Goal: Task Accomplishment & Management: Manage account settings

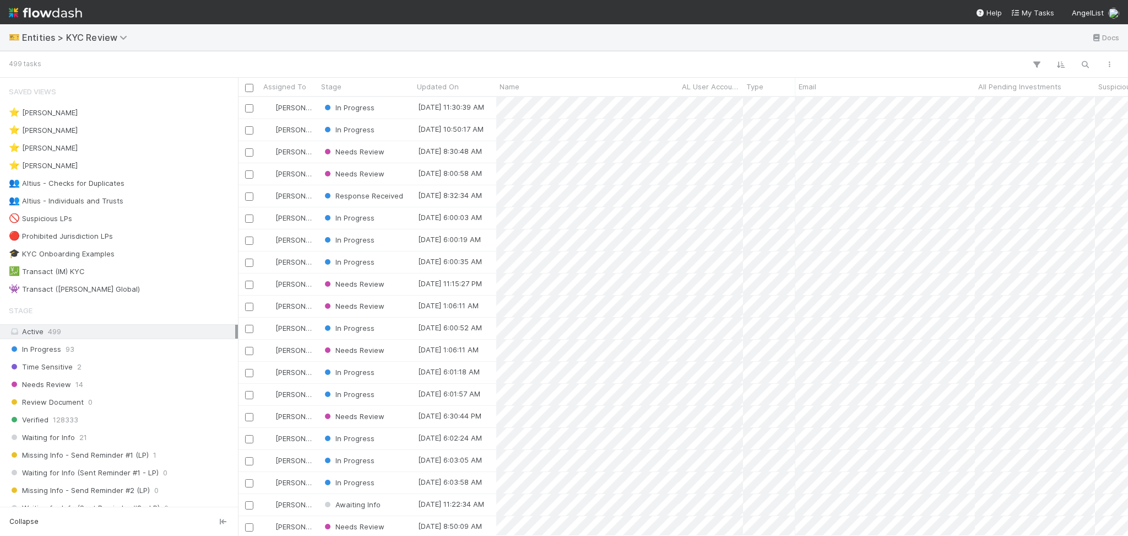
scroll to position [427, 879]
click at [114, 187] on div "👥 Altius - Checks for Duplicates" at bounding box center [67, 183] width 116 height 14
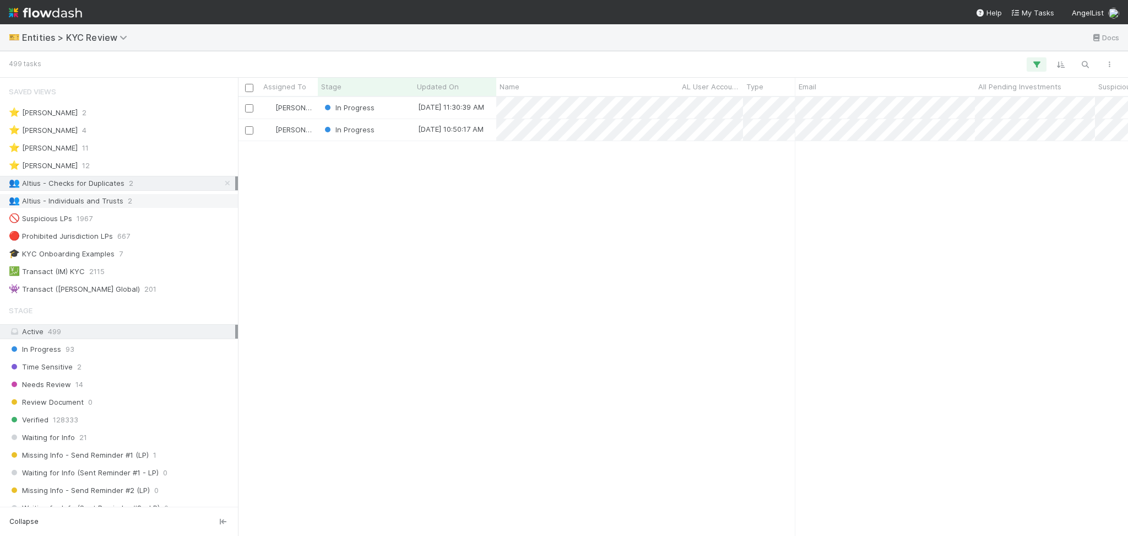
scroll to position [427, 879]
click at [122, 201] on div "👥 Altius - Individuals and Trusts 2" at bounding box center [122, 201] width 226 height 14
click at [108, 40] on span "Entities > KYC Review" at bounding box center [77, 37] width 111 height 11
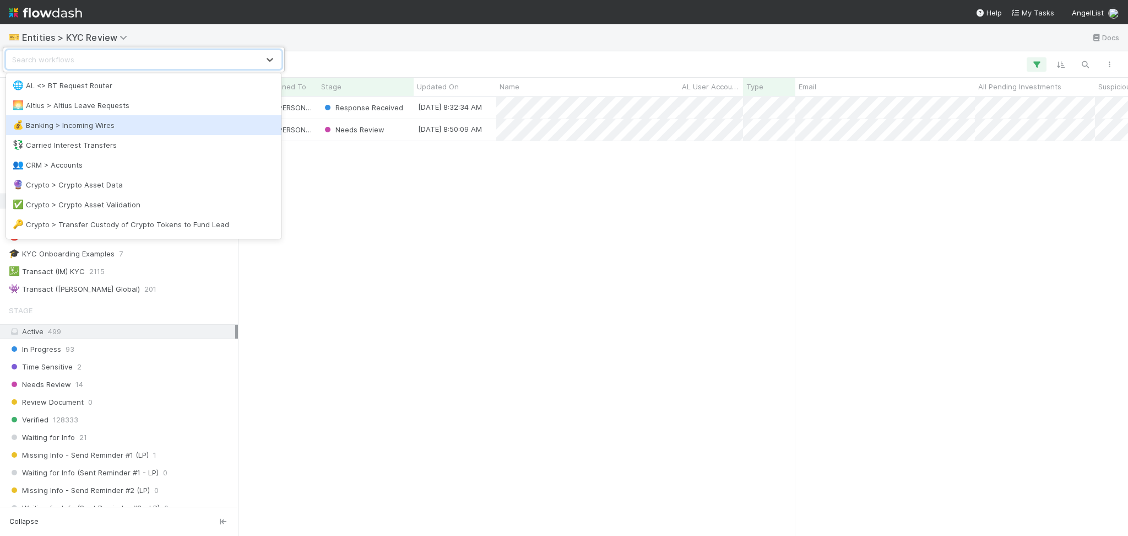
scroll to position [147, 0]
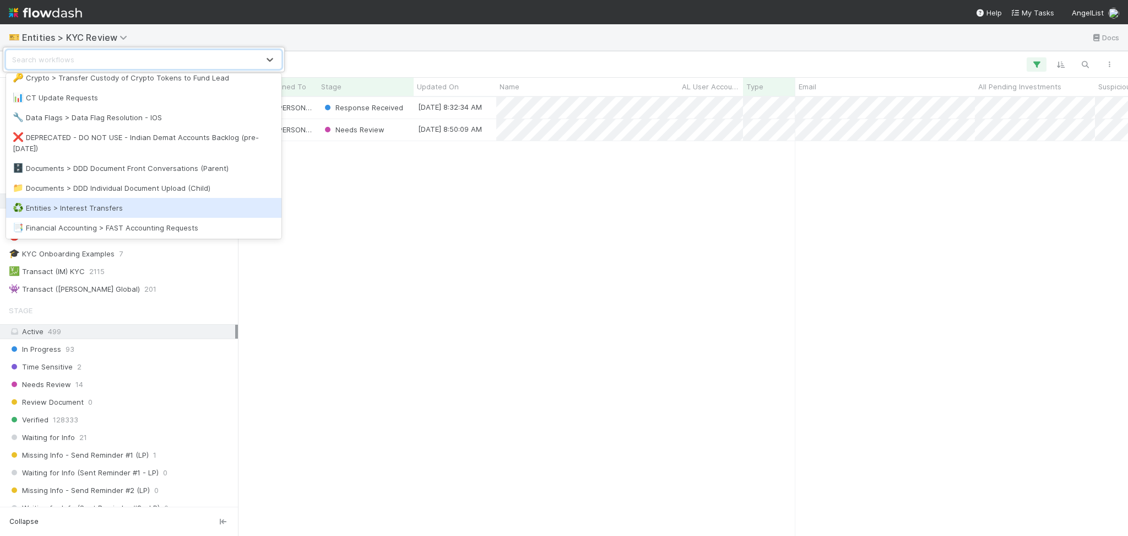
click at [136, 198] on div "♻️ Entities > Interest Transfers" at bounding box center [144, 208] width 276 height 20
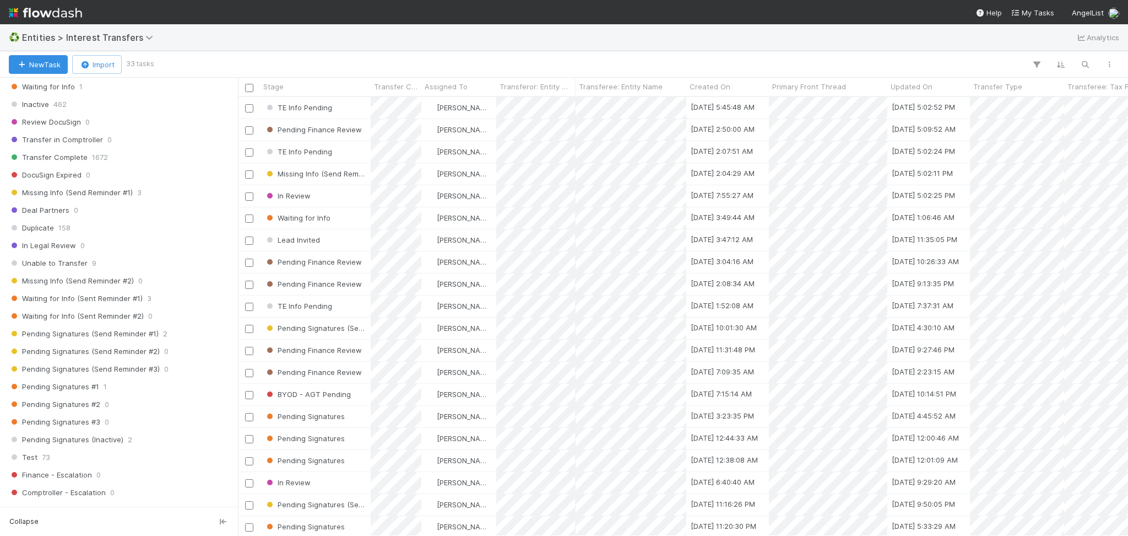
scroll to position [441, 0]
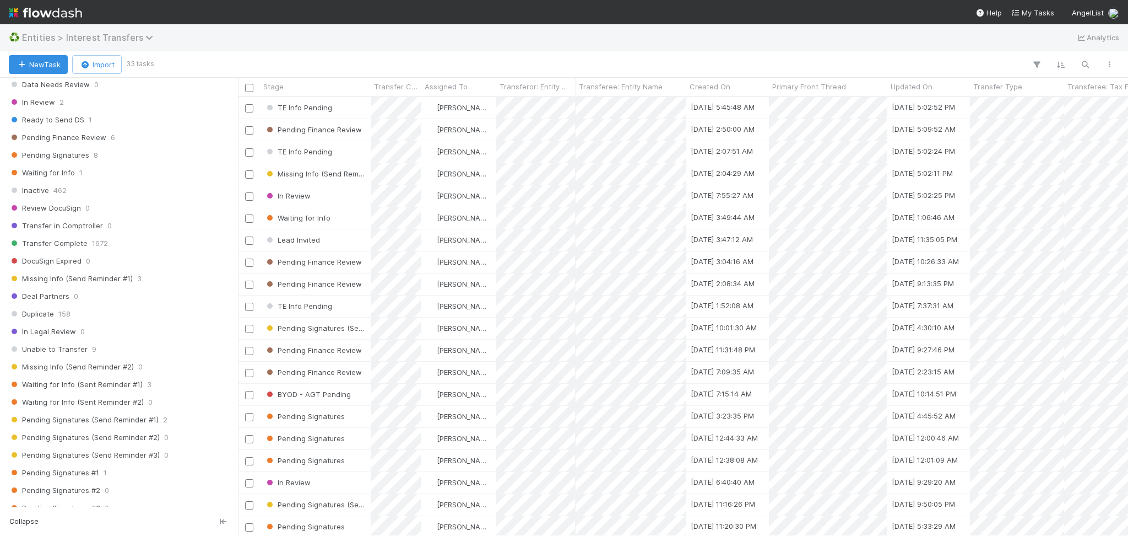
click at [114, 35] on span "Entities > Interest Transfers" at bounding box center [90, 37] width 137 height 11
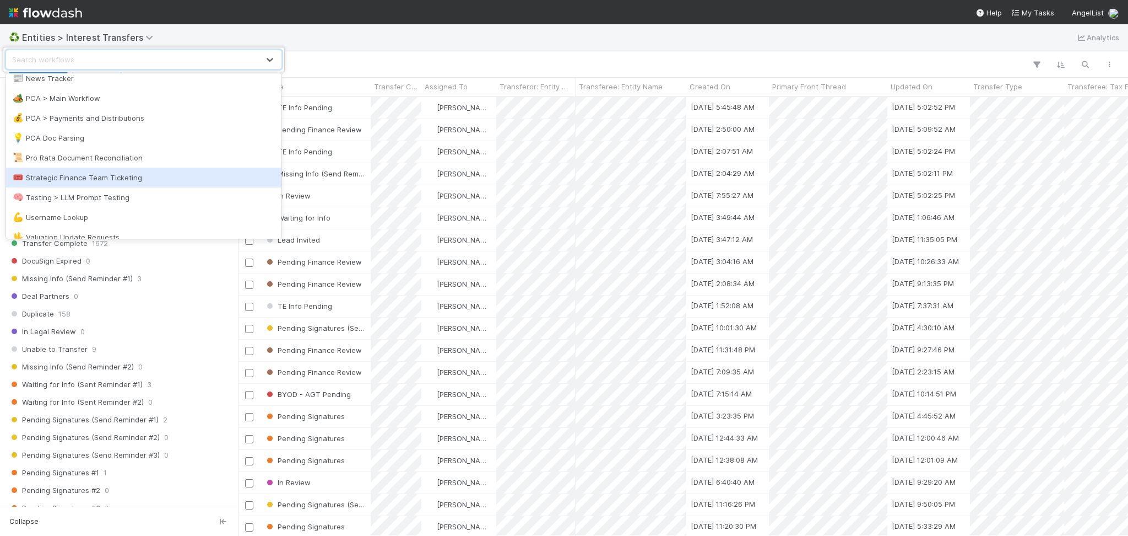
scroll to position [525, 0]
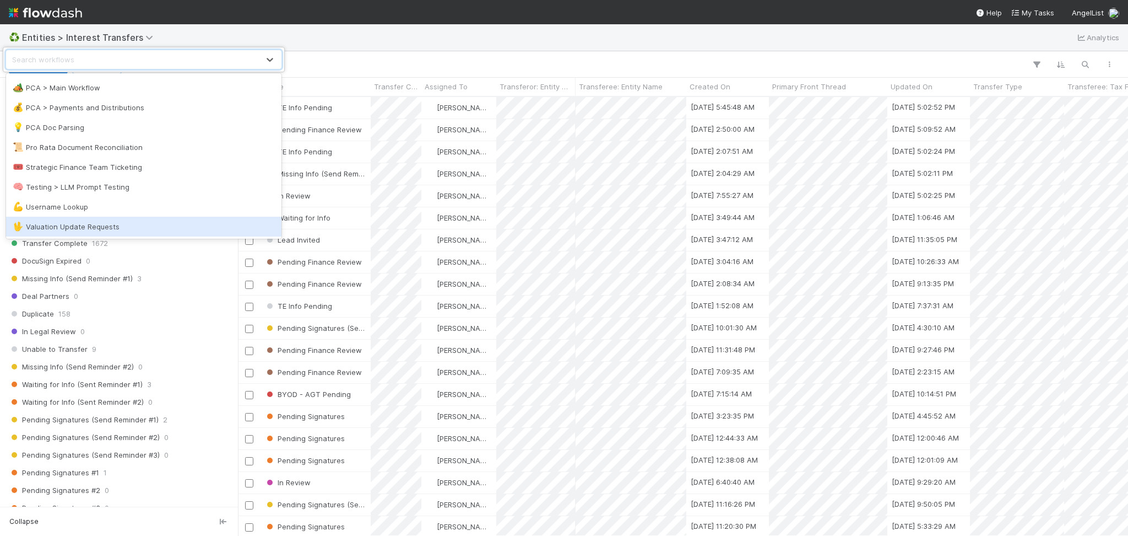
click at [119, 221] on div "🖖 Valuation Update Requests" at bounding box center [144, 226] width 262 height 11
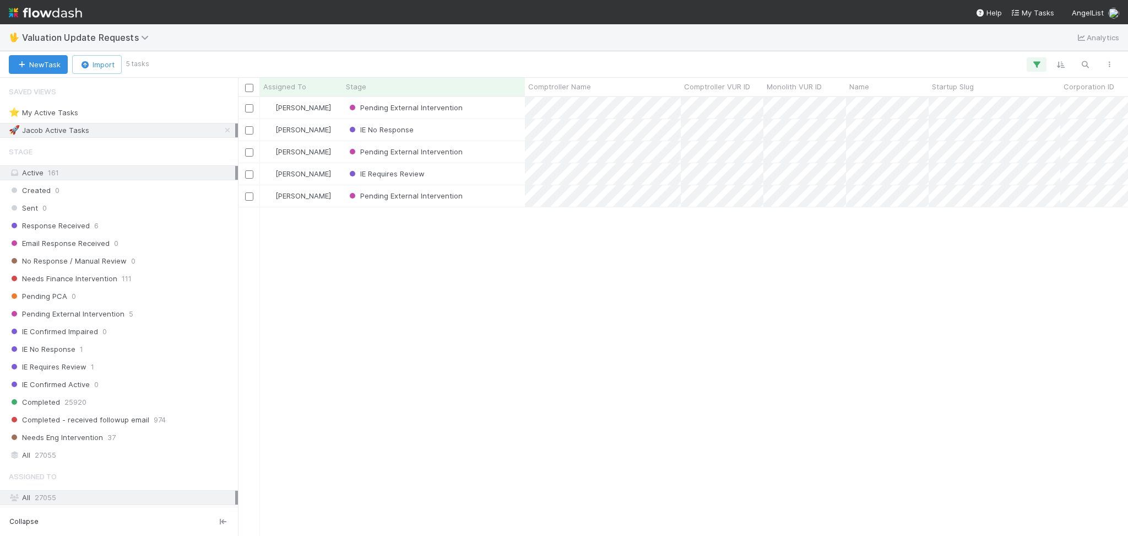
scroll to position [427, 879]
click at [125, 223] on div "Response Received 6" at bounding box center [122, 226] width 226 height 14
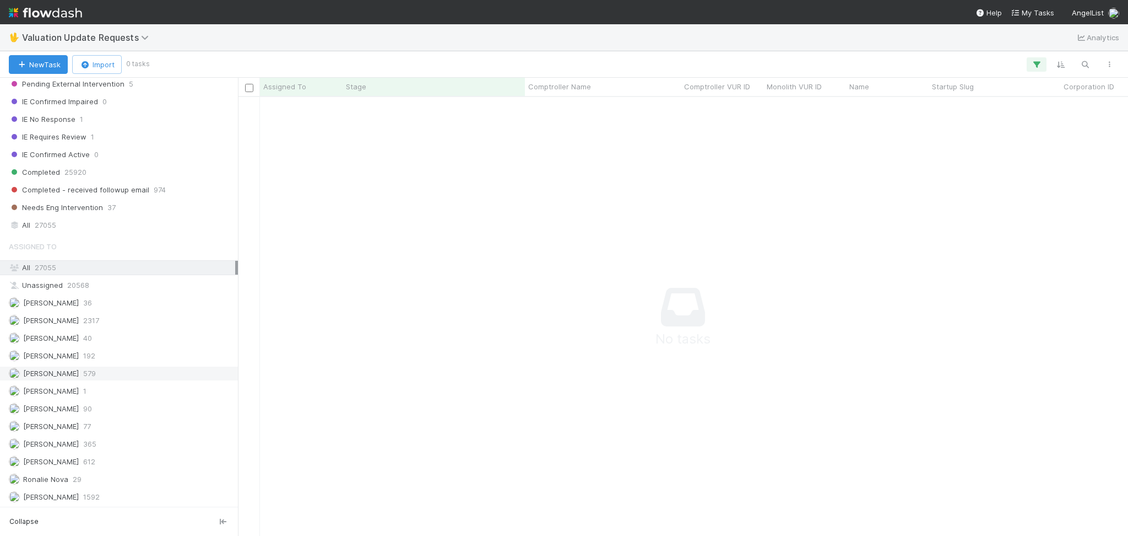
scroll to position [233, 0]
click at [113, 322] on div "Febbie Cervantes 2317" at bounding box center [122, 320] width 226 height 14
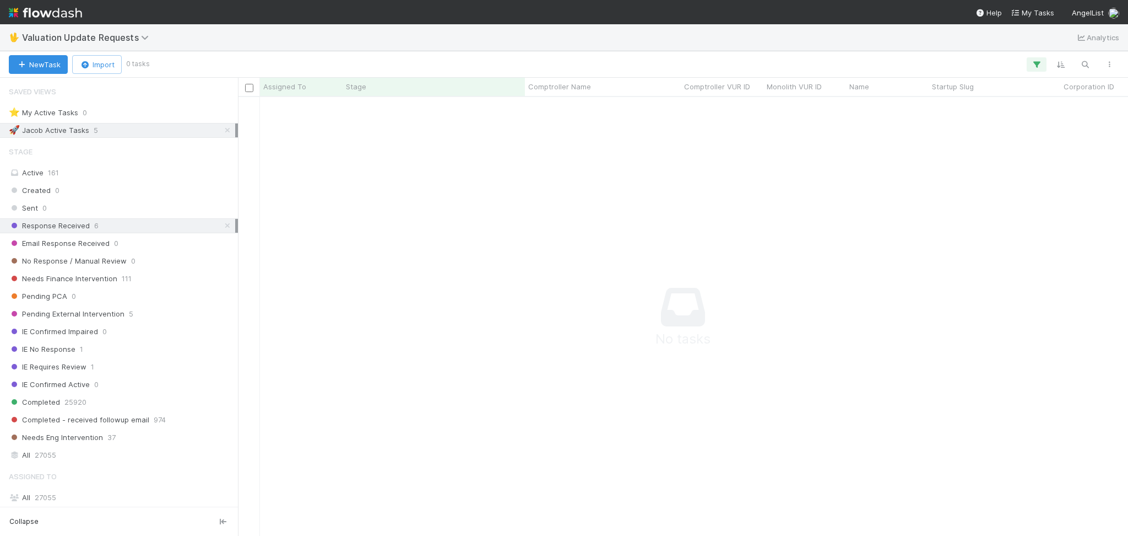
scroll to position [416, 868]
click at [222, 134] on link at bounding box center [227, 130] width 11 height 14
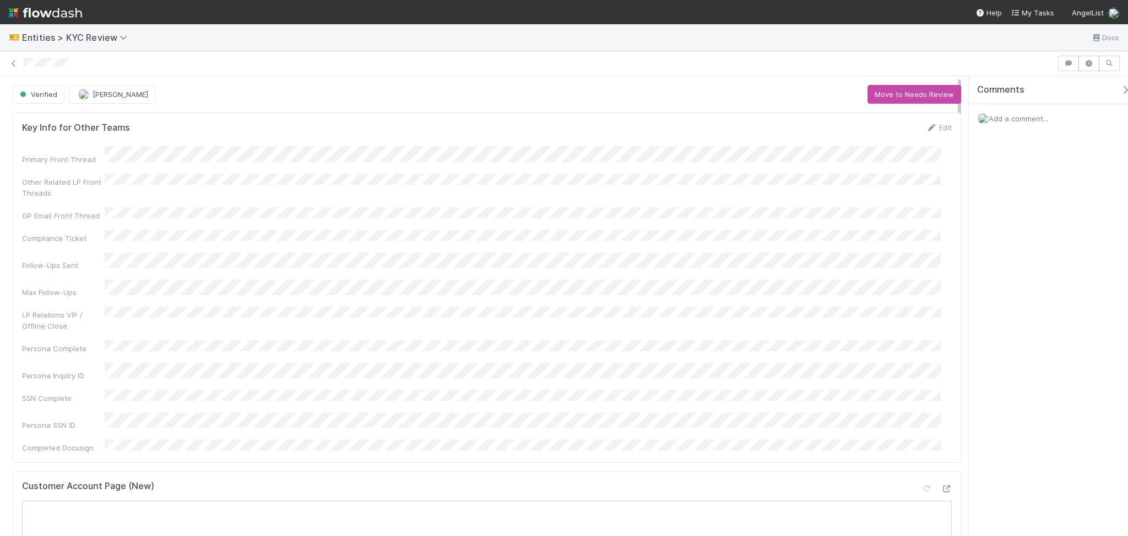
scroll to position [587, 0]
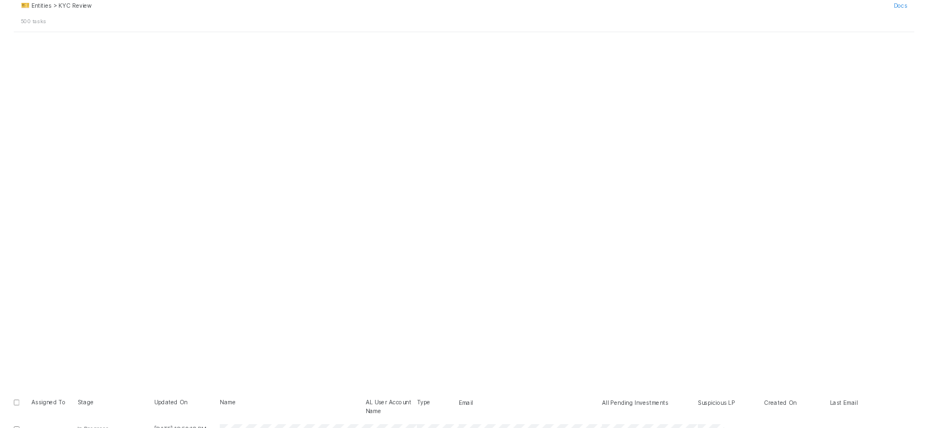
scroll to position [427, 879]
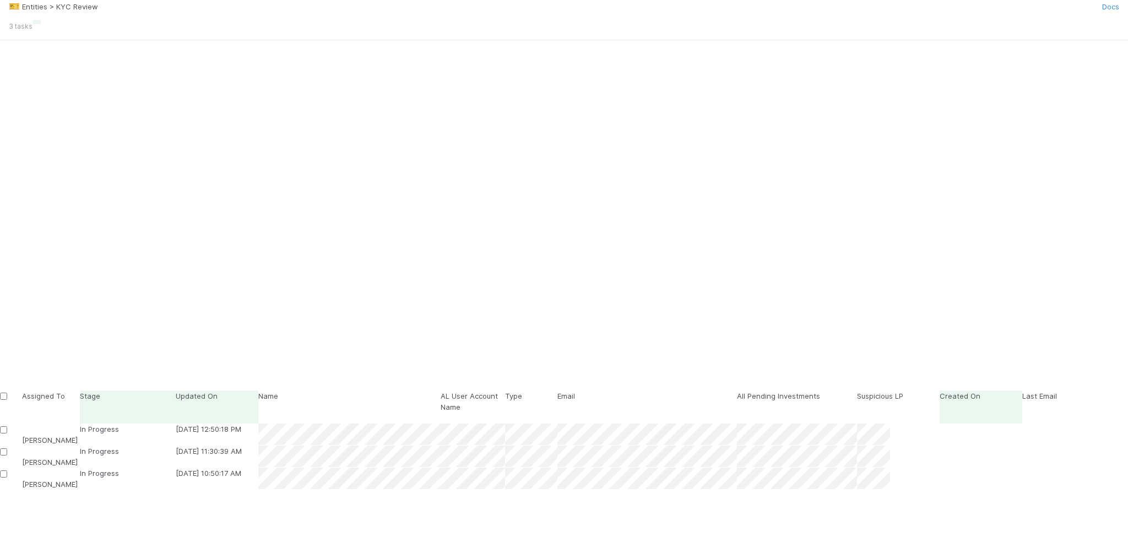
scroll to position [427, 879]
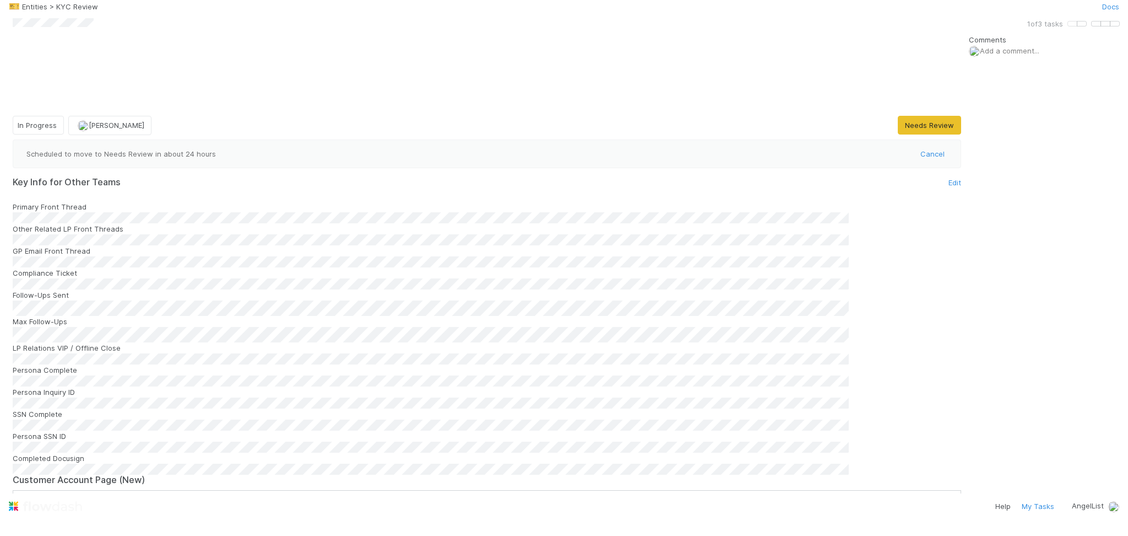
scroll to position [220, 0]
click at [962, 480] on icon at bounding box center [962, 480] width 0 height 0
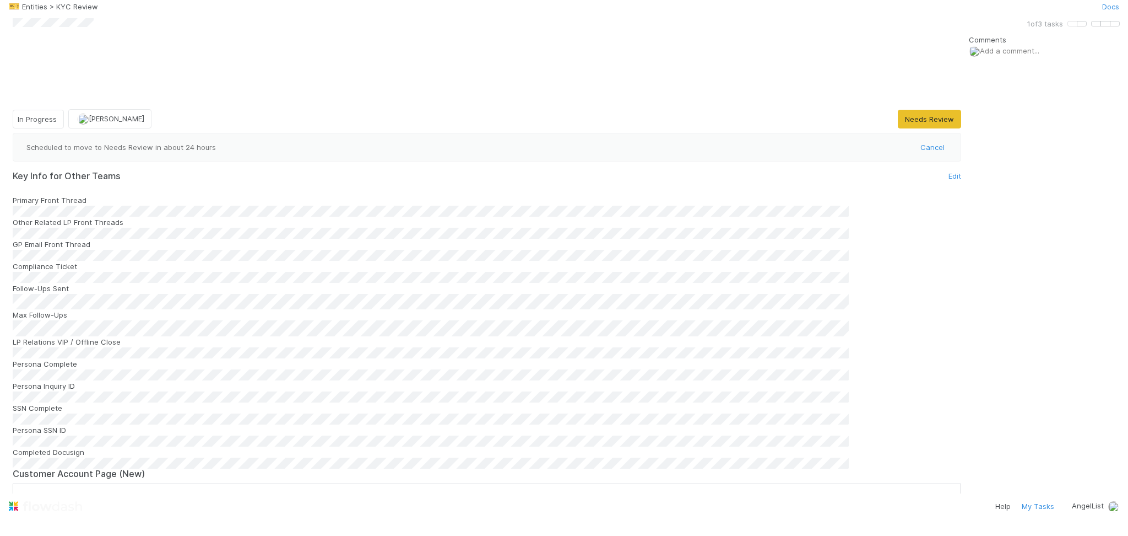
scroll to position [808, 0]
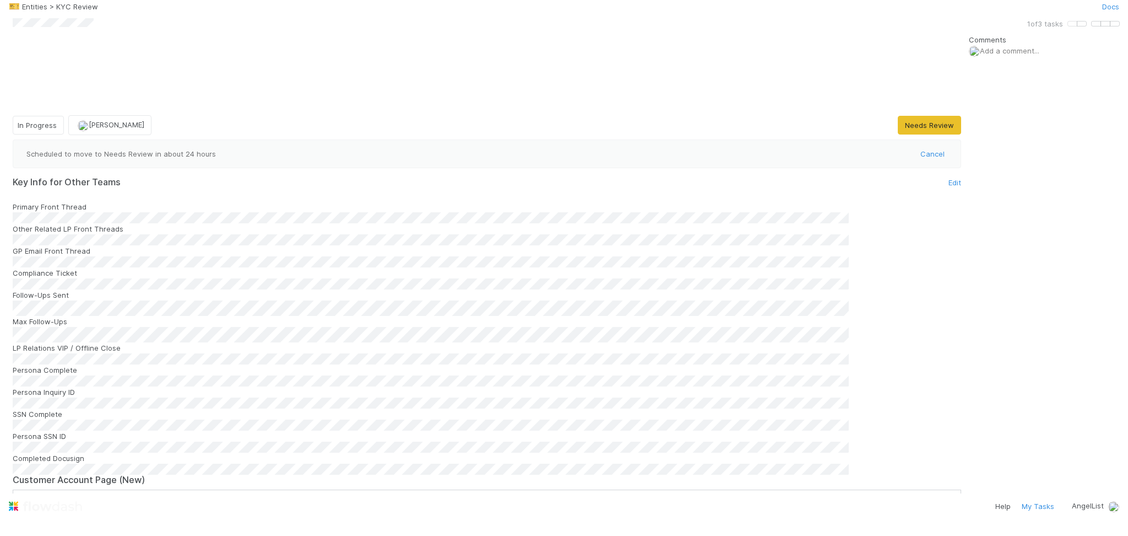
scroll to position [0, 0]
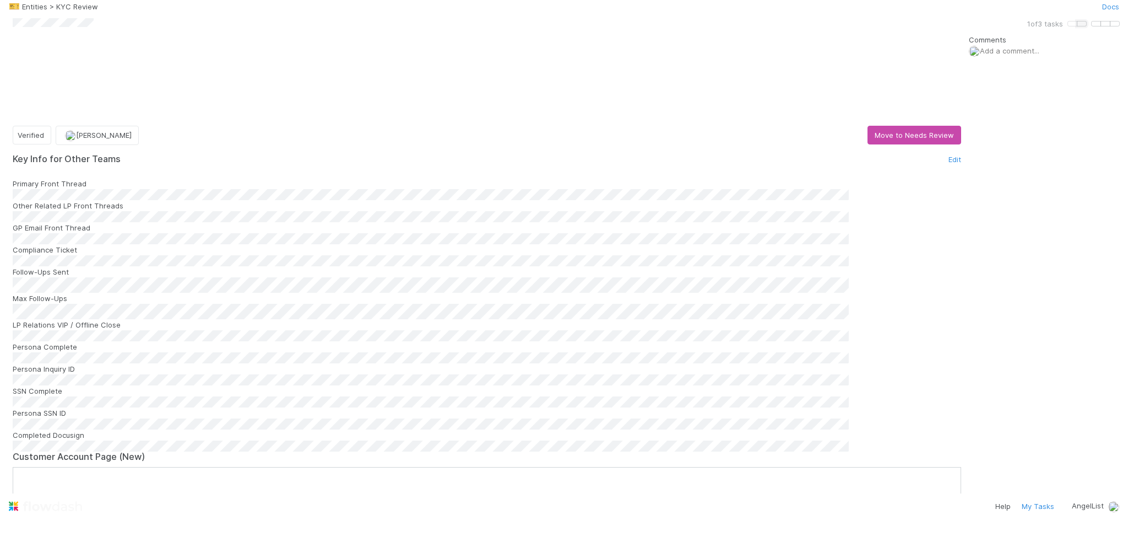
click at [1082, 24] on icon "button" at bounding box center [1082, 24] width 0 height 0
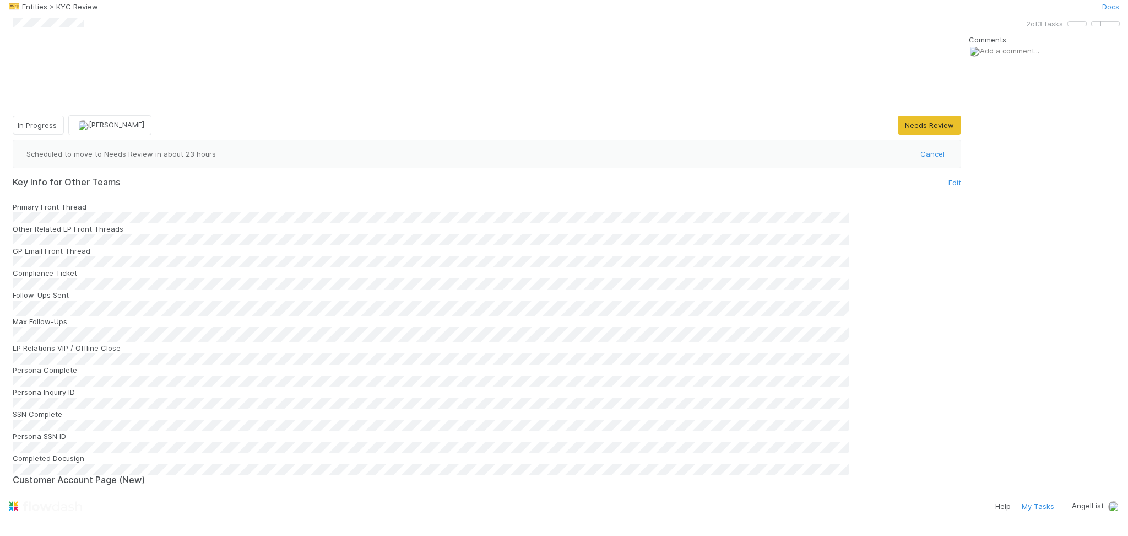
scroll to position [1028, 0]
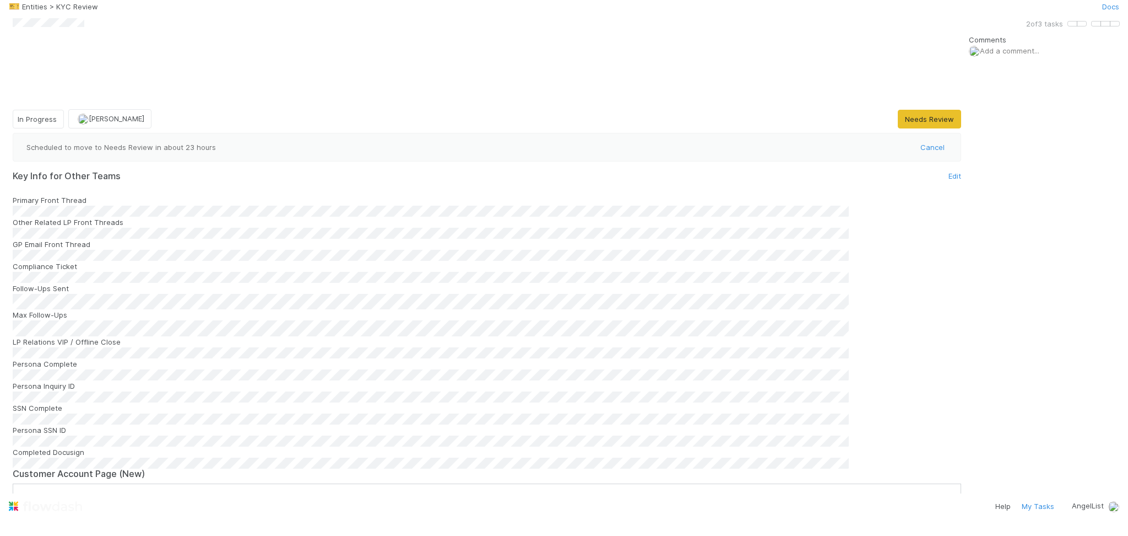
scroll to position [738, 0]
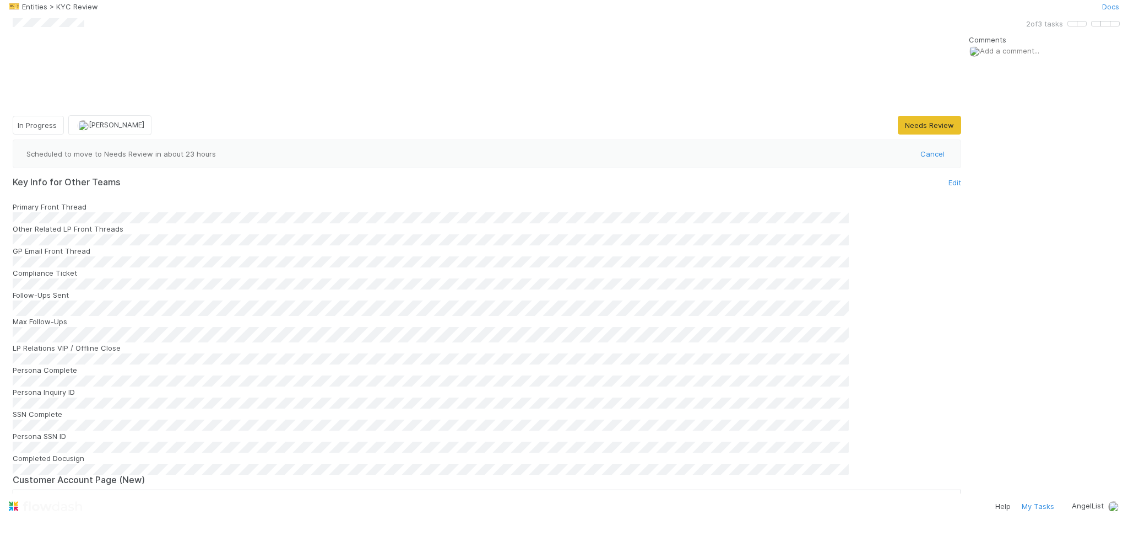
scroll to position [0, 0]
click at [1077, 26] on button "button" at bounding box center [1082, 24] width 10 height 6
drag, startPoint x: 474, startPoint y: 370, endPoint x: 428, endPoint y: 390, distance: 50.1
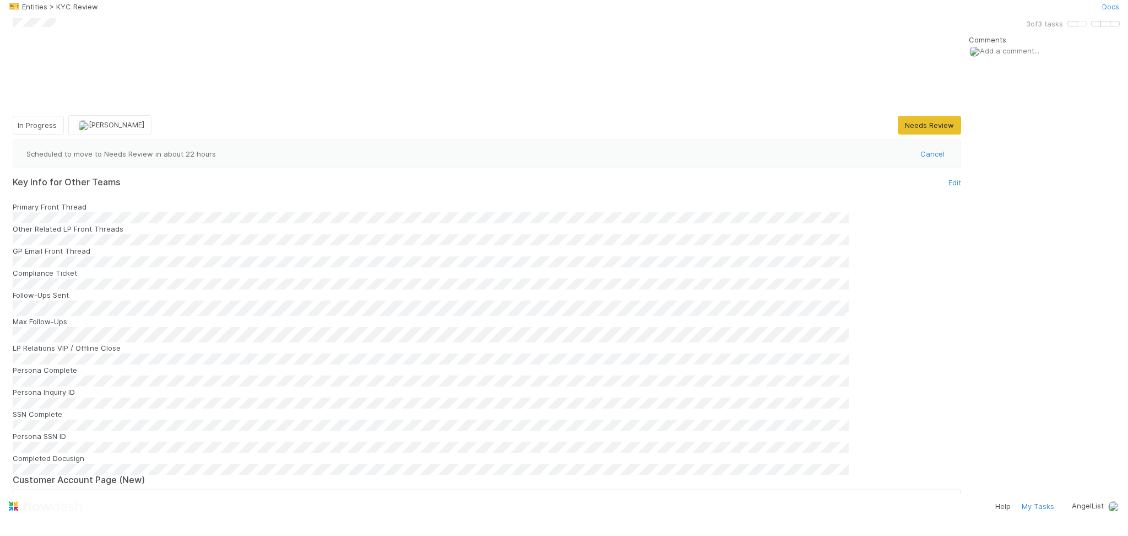
click at [8, 24] on link at bounding box center [8, 24] width 0 height 0
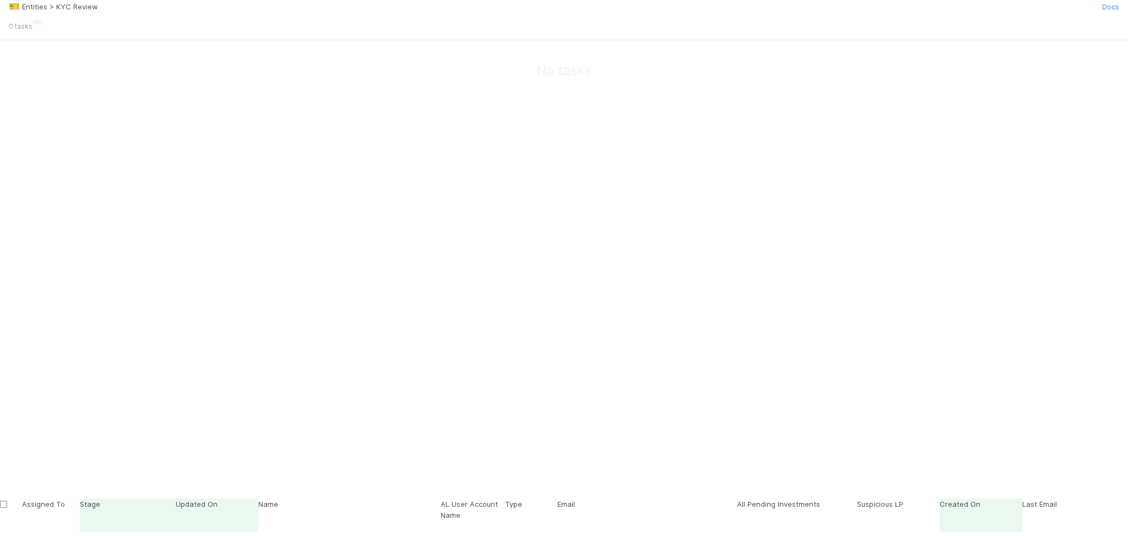
scroll to position [12, 12]
click at [100, 11] on span "Entities > KYC Review" at bounding box center [61, 6] width 78 height 9
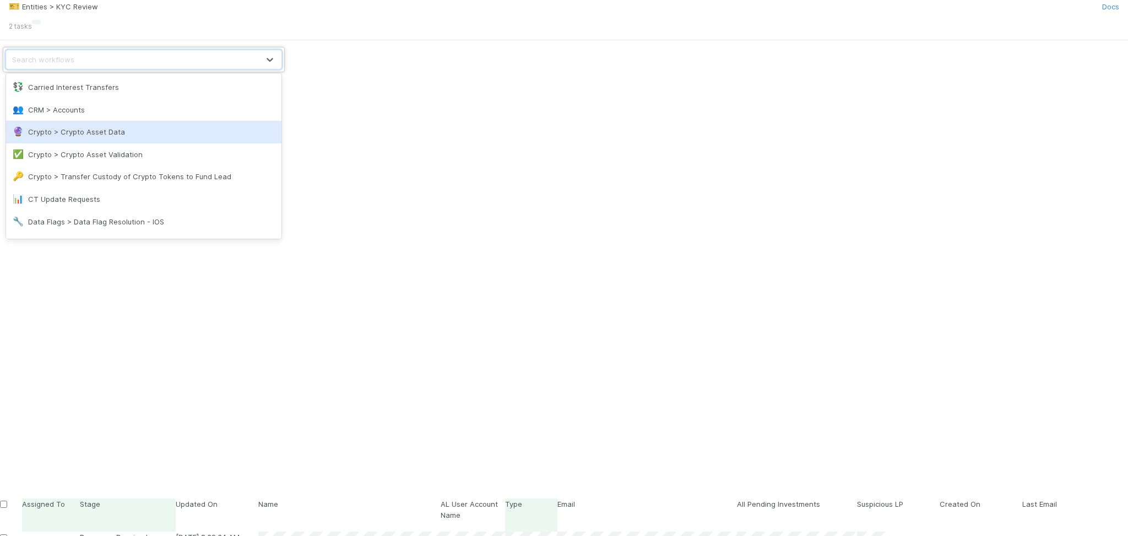
scroll to position [147, 0]
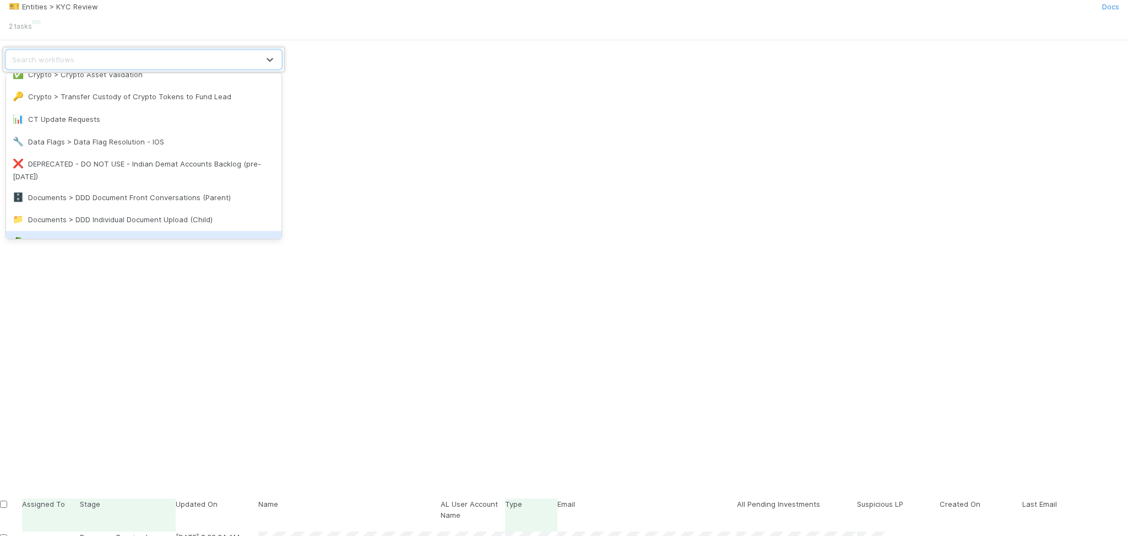
click at [96, 235] on div "♻️ Entities > Interest Transfers" at bounding box center [144, 242] width 262 height 14
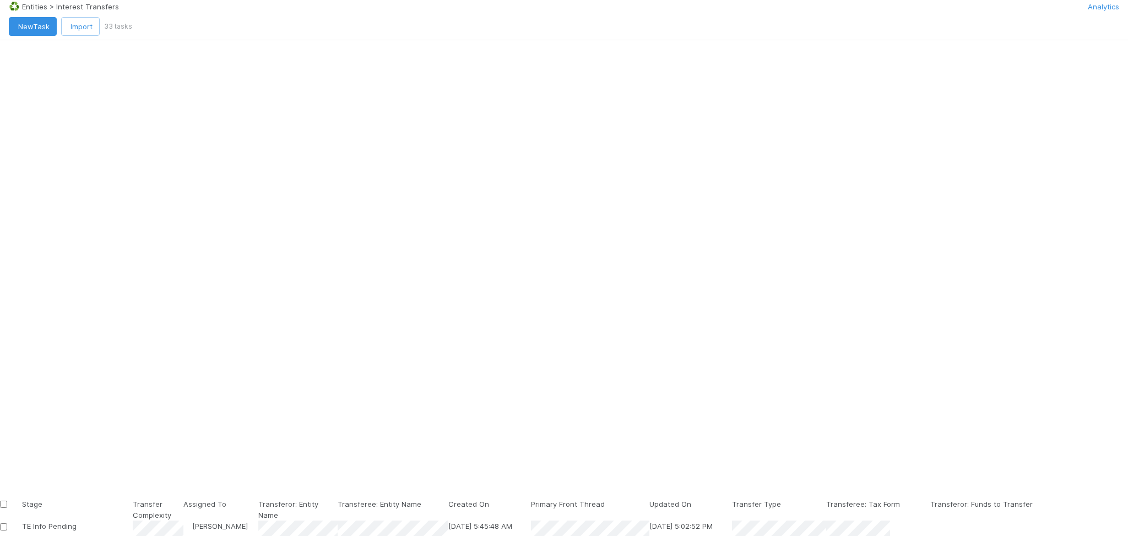
scroll to position [427, 879]
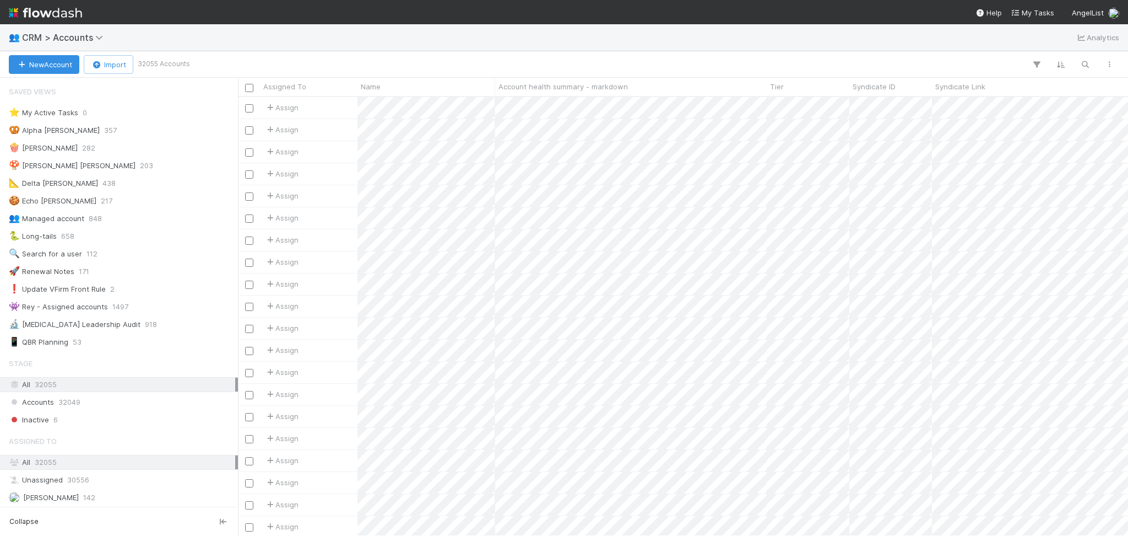
scroll to position [12, 12]
click at [1084, 61] on icon "button" at bounding box center [1085, 65] width 11 height 10
click at [1008, 46] on input at bounding box center [1028, 46] width 110 height 13
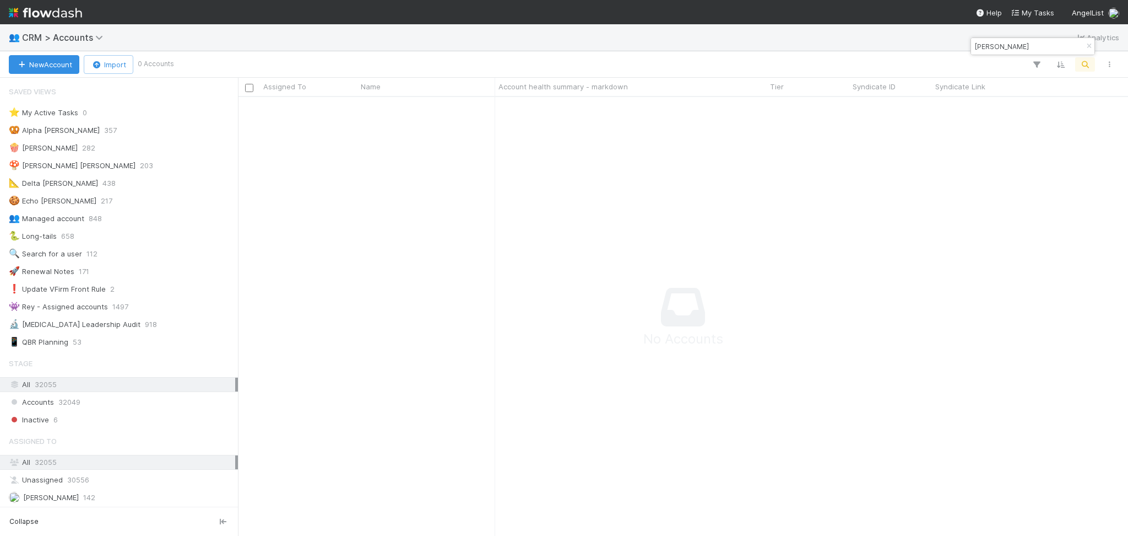
scroll to position [416, 868]
type input "Marc Greenberg"
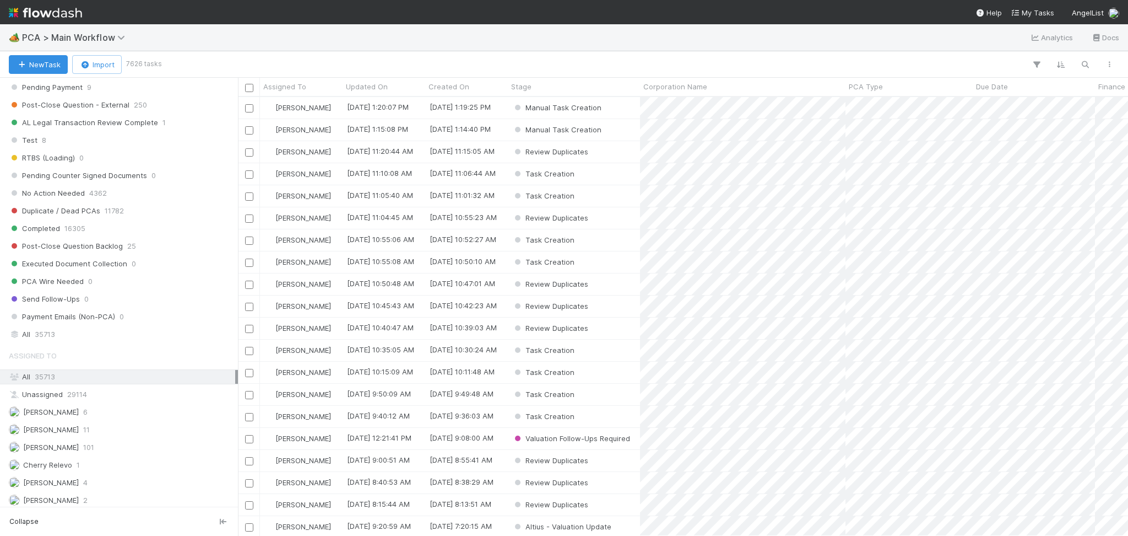
scroll to position [1249, 0]
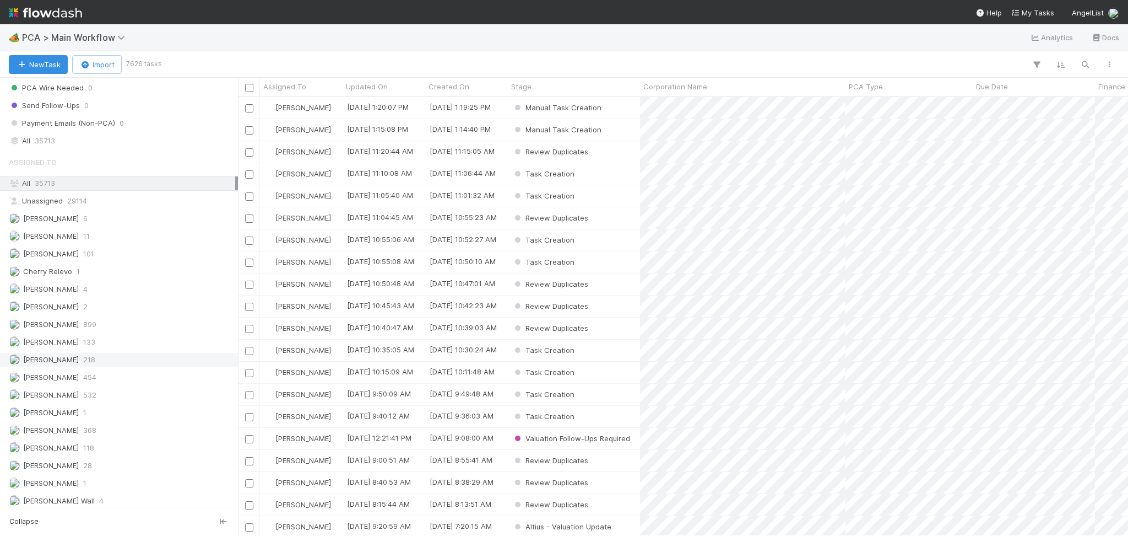
click at [117, 366] on div "Febbie Cervantes 218" at bounding box center [122, 360] width 226 height 14
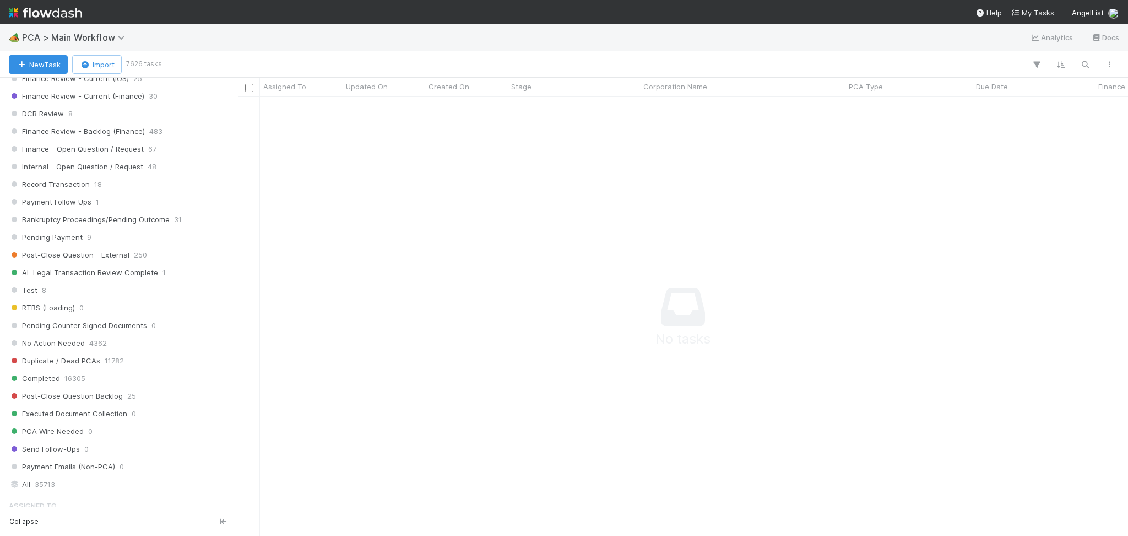
scroll to position [843, 0]
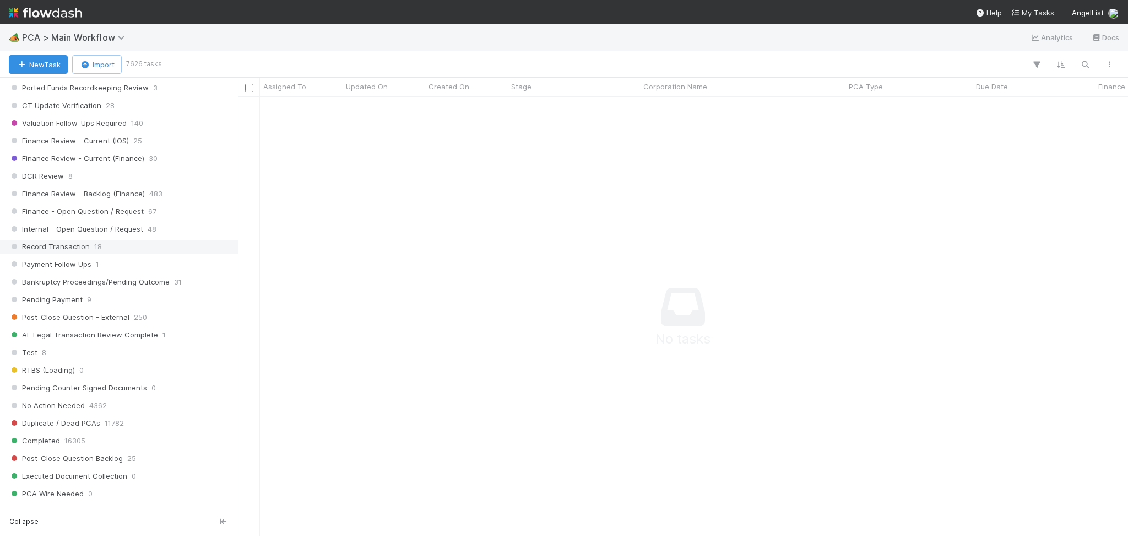
click at [80, 250] on span "Record Transaction" at bounding box center [49, 247] width 81 height 14
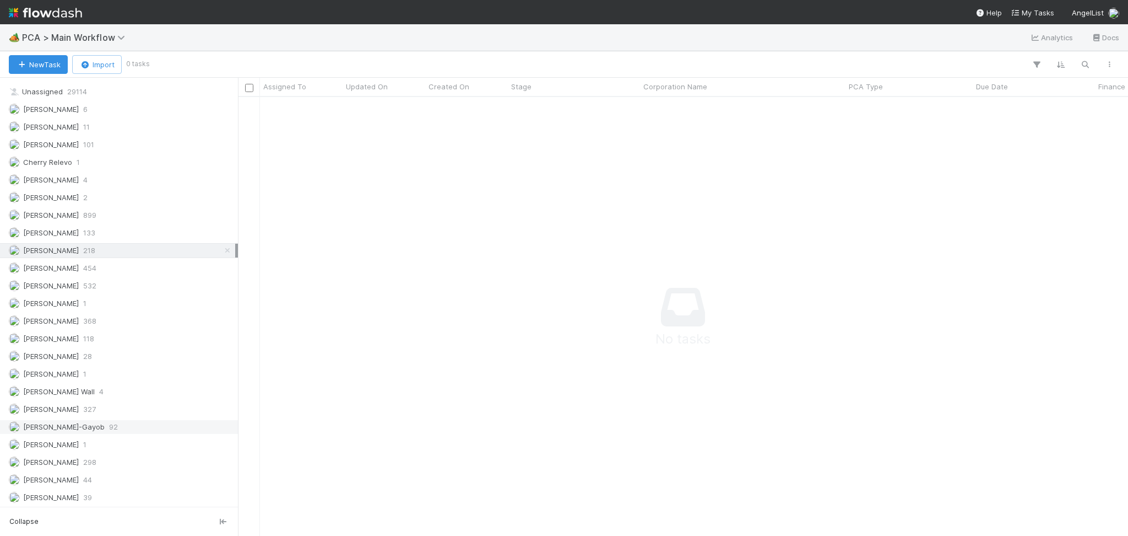
scroll to position [1431, 0]
click at [111, 448] on div "Meg Castanare 362" at bounding box center [122, 442] width 226 height 14
click at [102, 37] on span "PCA > Main Workflow" at bounding box center [76, 37] width 109 height 11
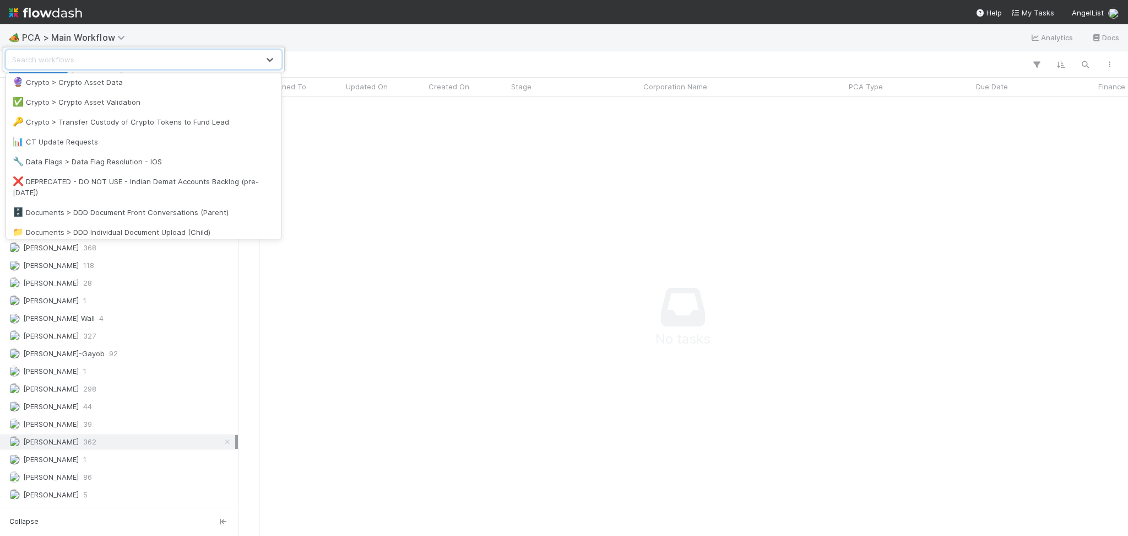
scroll to position [147, 0]
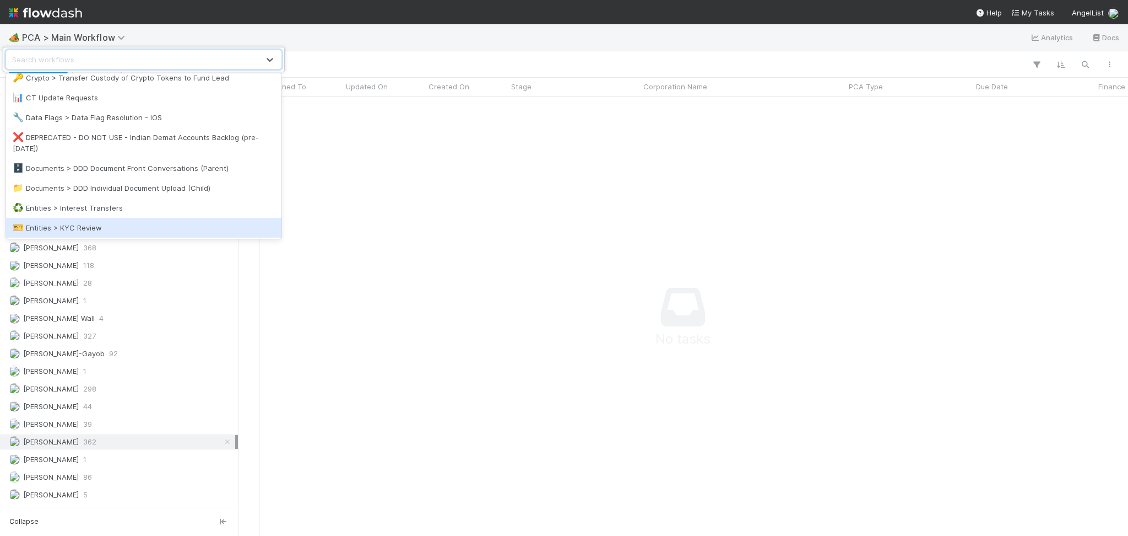
click at [118, 226] on div "🎫 Entities > KYC Review" at bounding box center [144, 227] width 262 height 11
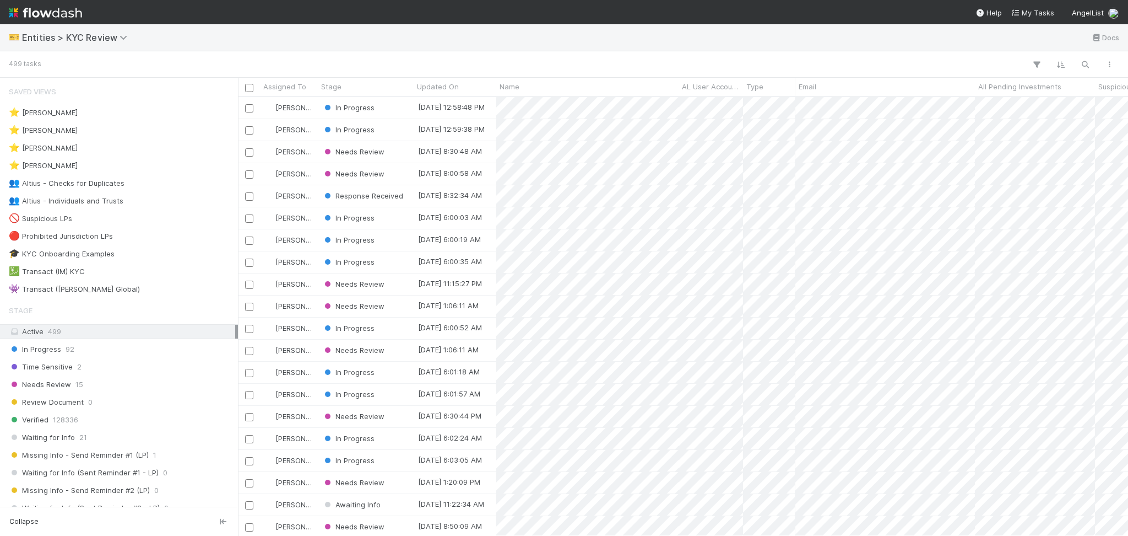
scroll to position [427, 879]
click at [123, 207] on div "👥 Altius - Individuals and Trusts 3" at bounding box center [122, 201] width 226 height 14
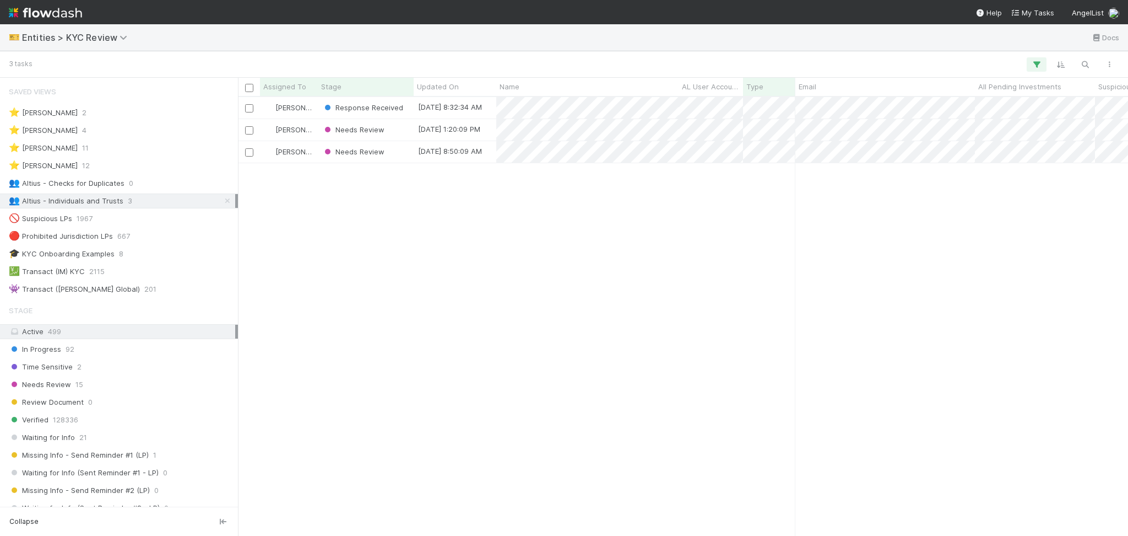
scroll to position [427, 879]
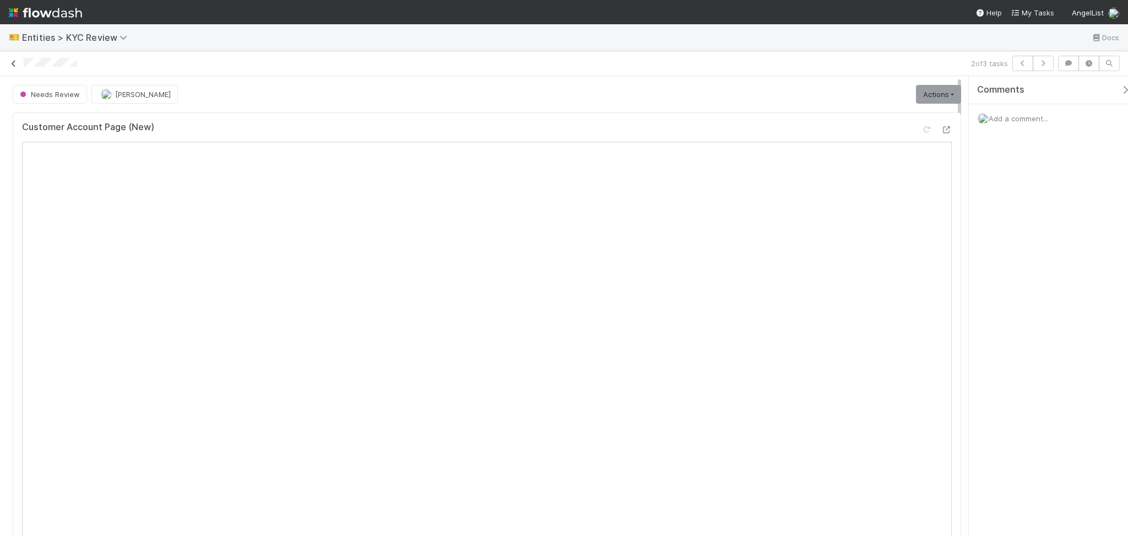
click at [9, 60] on icon at bounding box center [13, 63] width 11 height 7
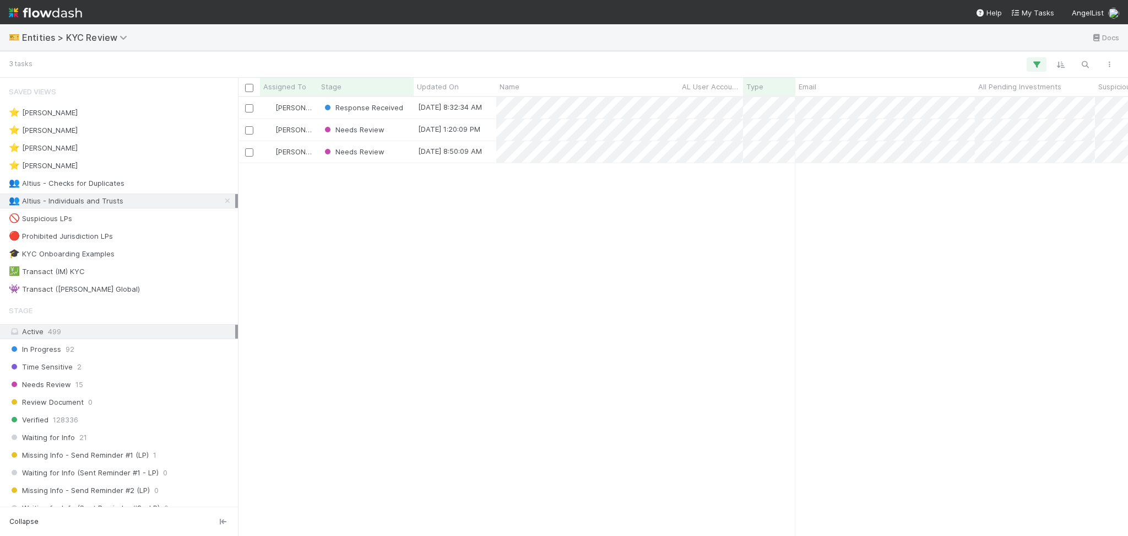
scroll to position [427, 879]
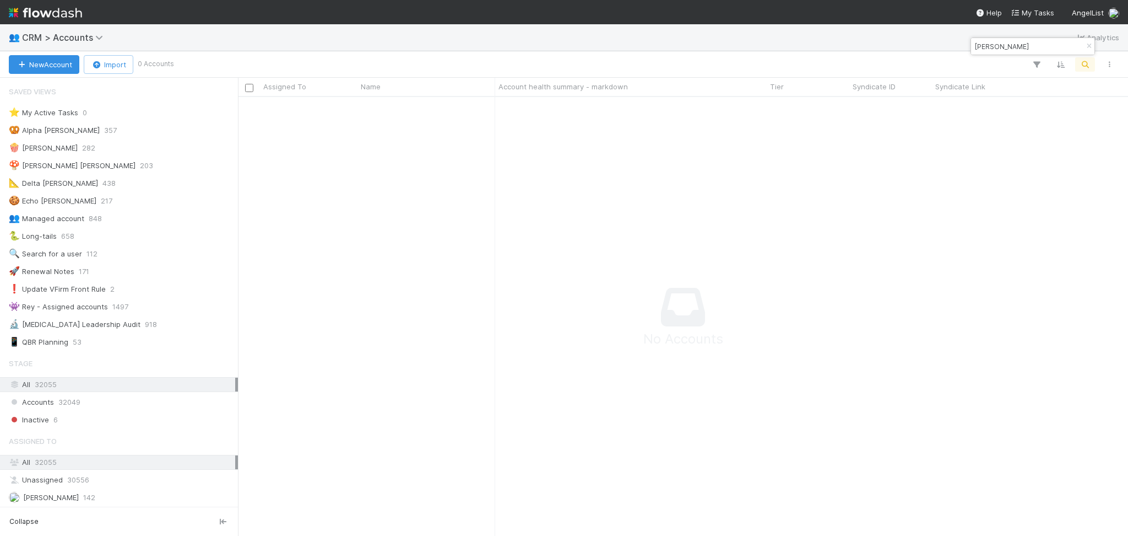
scroll to position [416, 868]
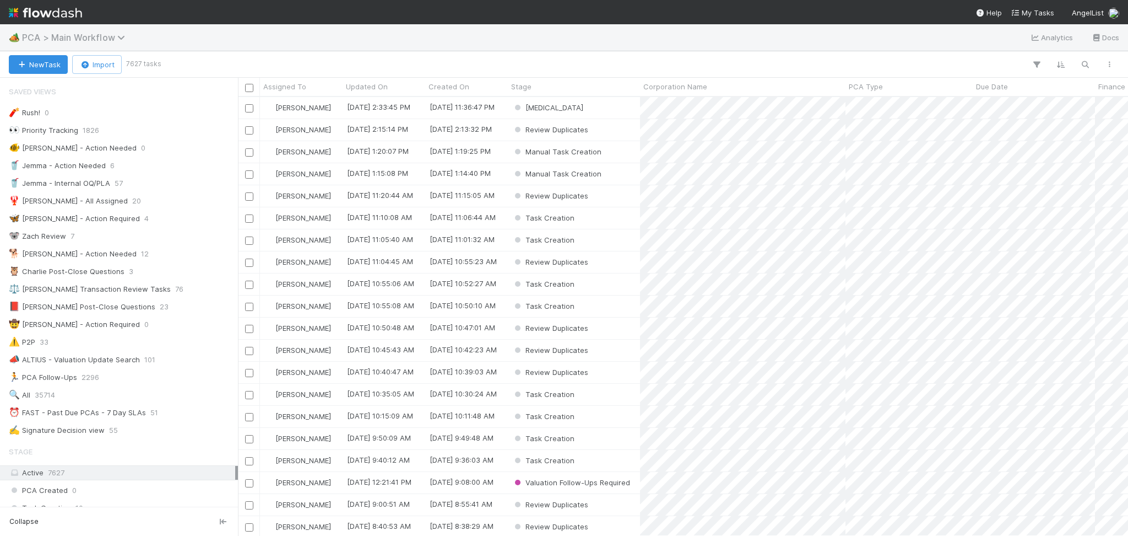
click at [100, 42] on span "PCA > Main Workflow" at bounding box center [76, 37] width 109 height 11
click at [103, 63] on div "Search workflows" at bounding box center [133, 60] width 252 height 18
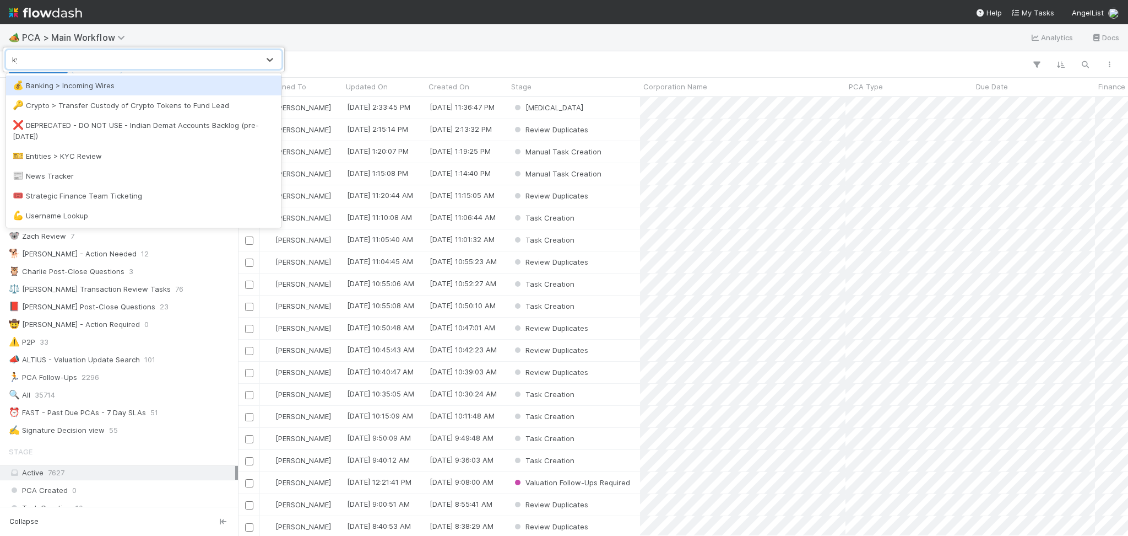
type input "kyc"
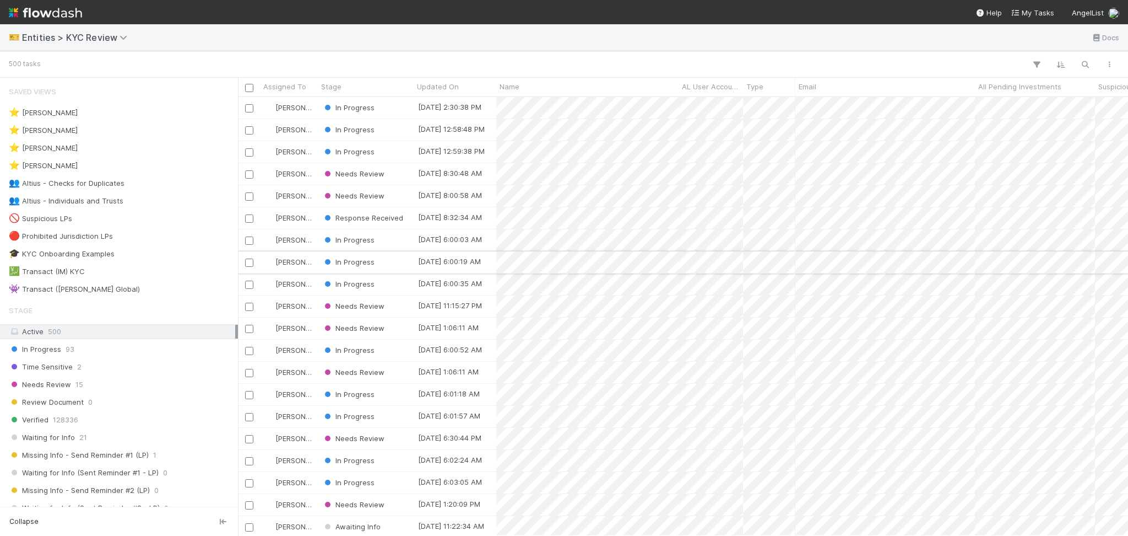
scroll to position [427, 879]
click at [137, 186] on div "👥 Altius - Checks for Duplicates 1" at bounding box center [122, 183] width 226 height 14
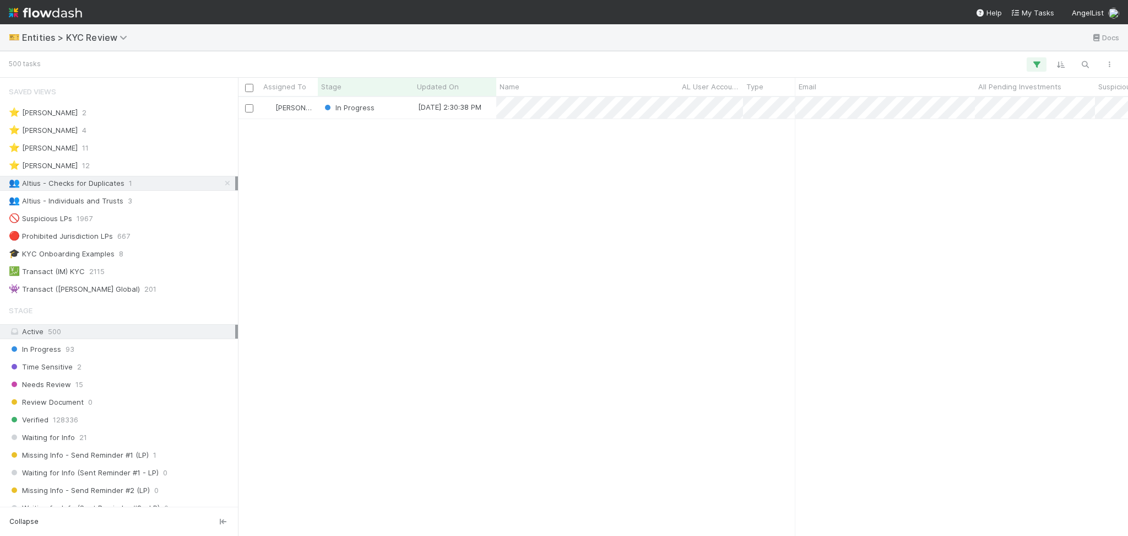
scroll to position [427, 879]
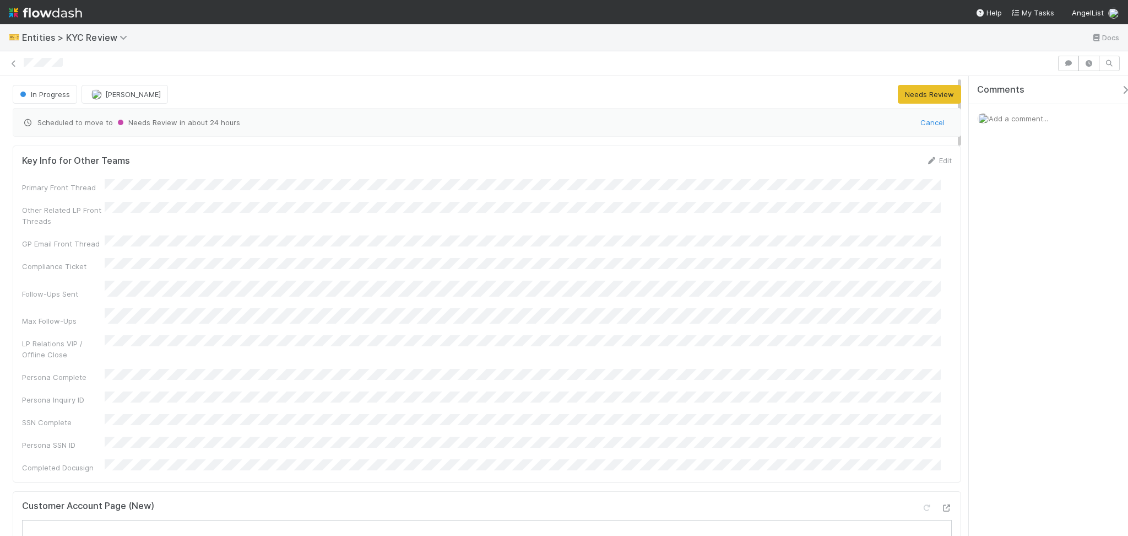
scroll to position [220, 0]
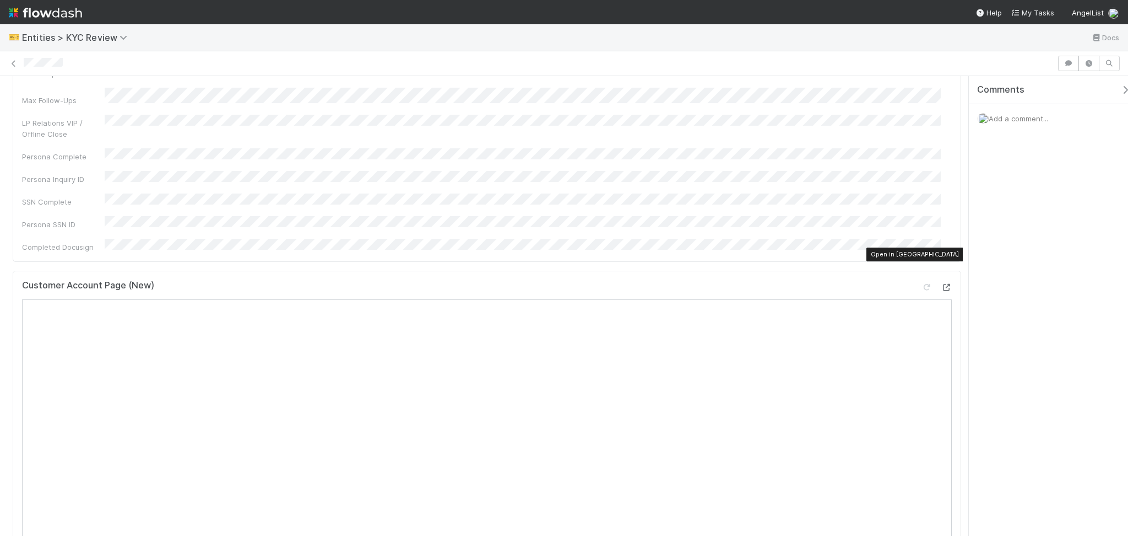
click at [941, 284] on icon at bounding box center [946, 287] width 11 height 7
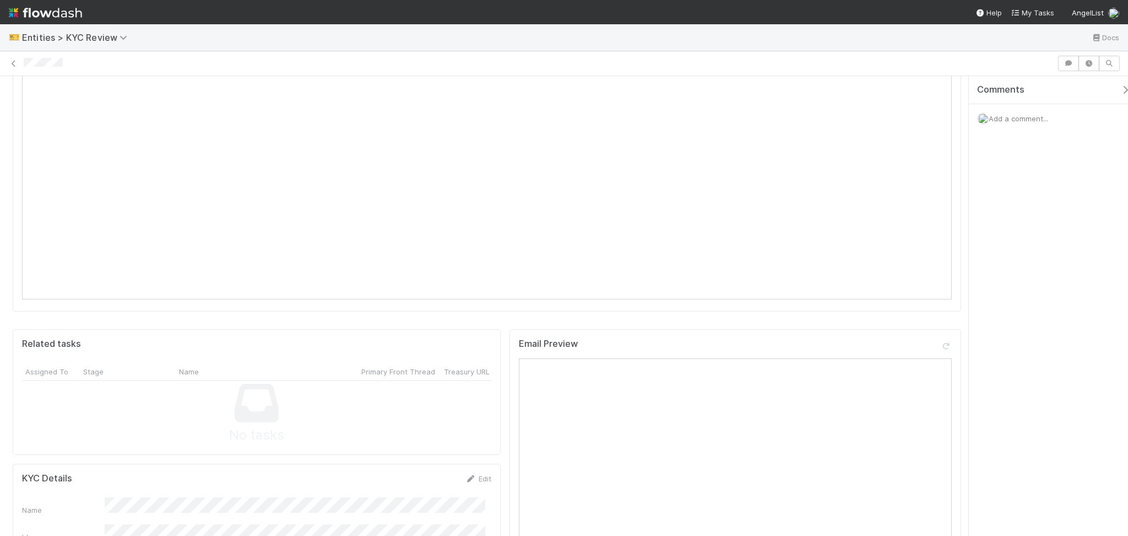
scroll to position [808, 0]
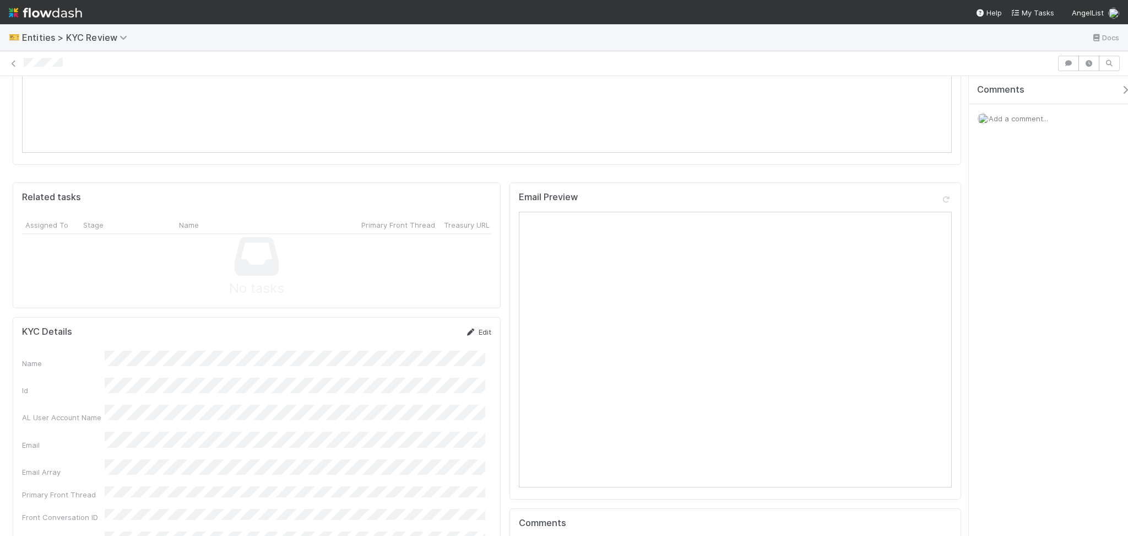
click at [484, 327] on link "Edit" at bounding box center [479, 331] width 26 height 9
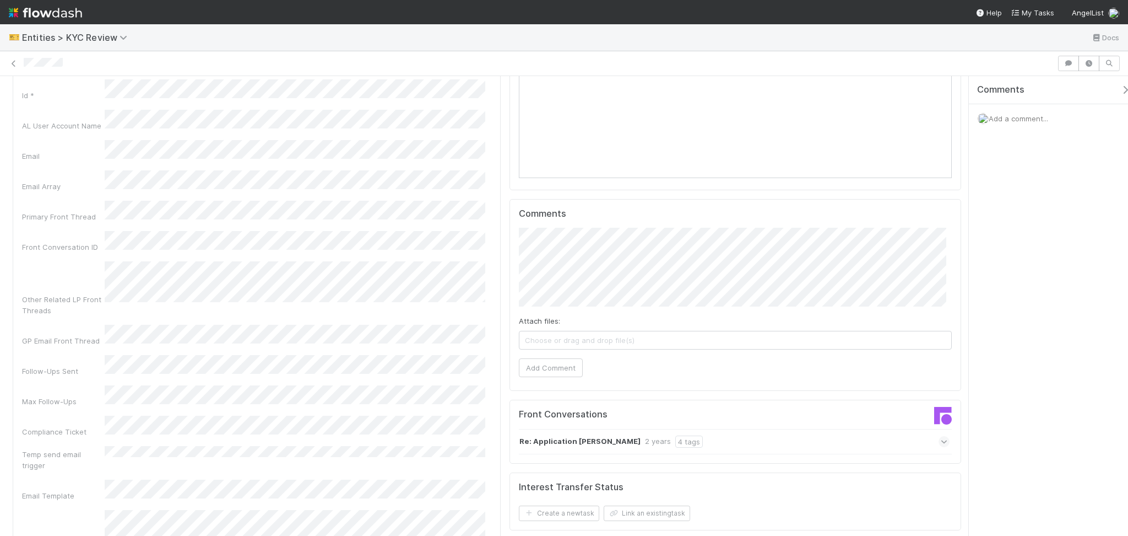
scroll to position [1028, 0]
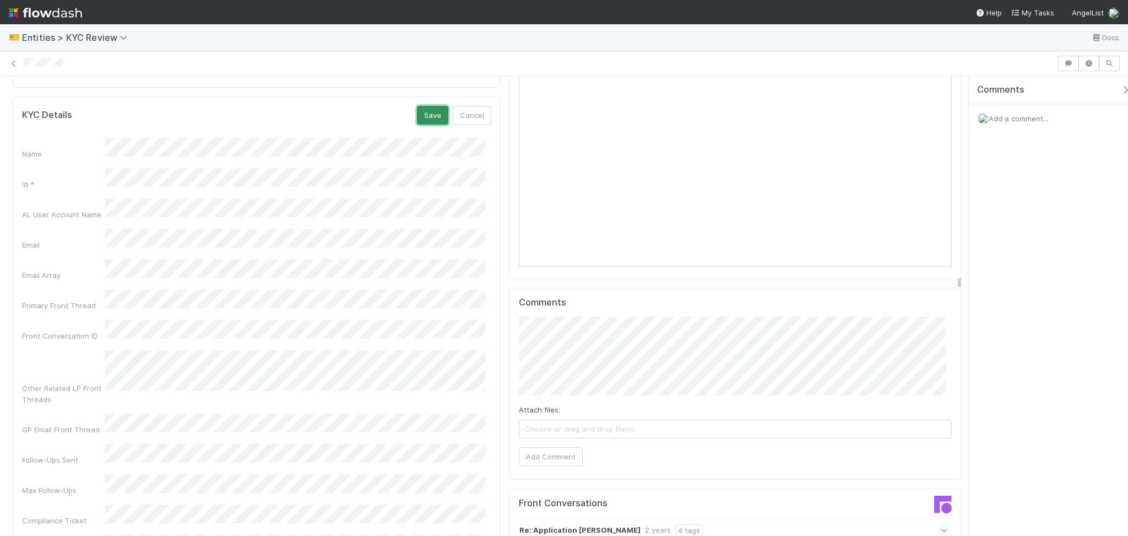
click at [433, 106] on button "Save" at bounding box center [432, 115] width 31 height 19
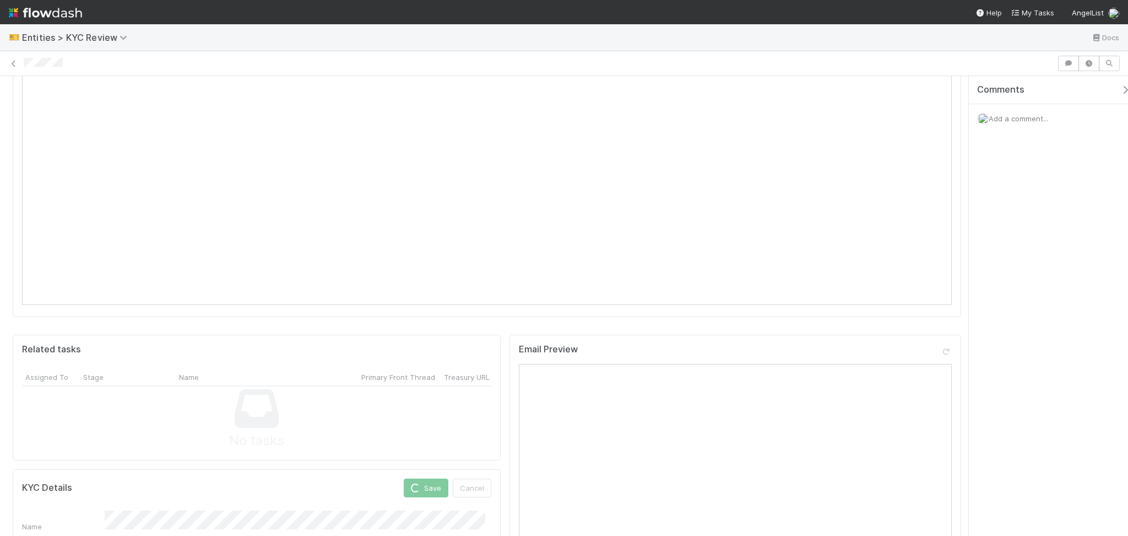
scroll to position [587, 0]
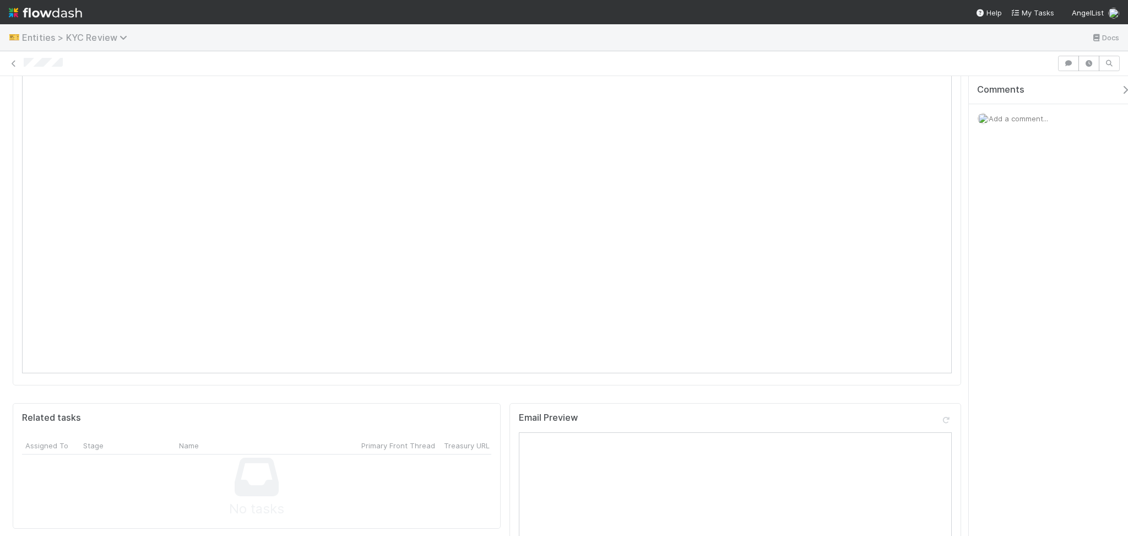
click at [83, 34] on span "Entities > KYC Review" at bounding box center [77, 37] width 111 height 11
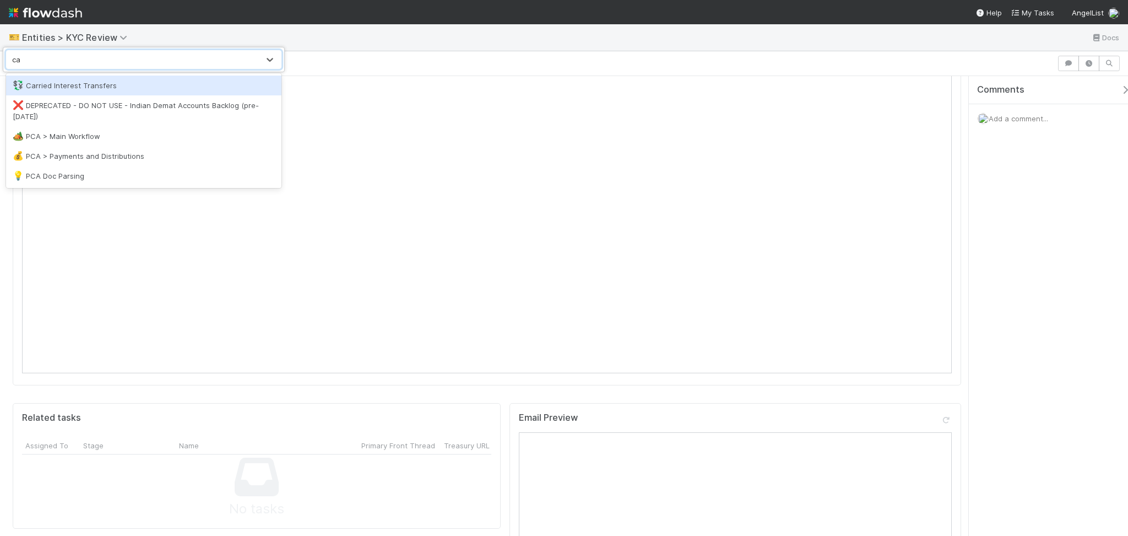
scroll to position [0, 0]
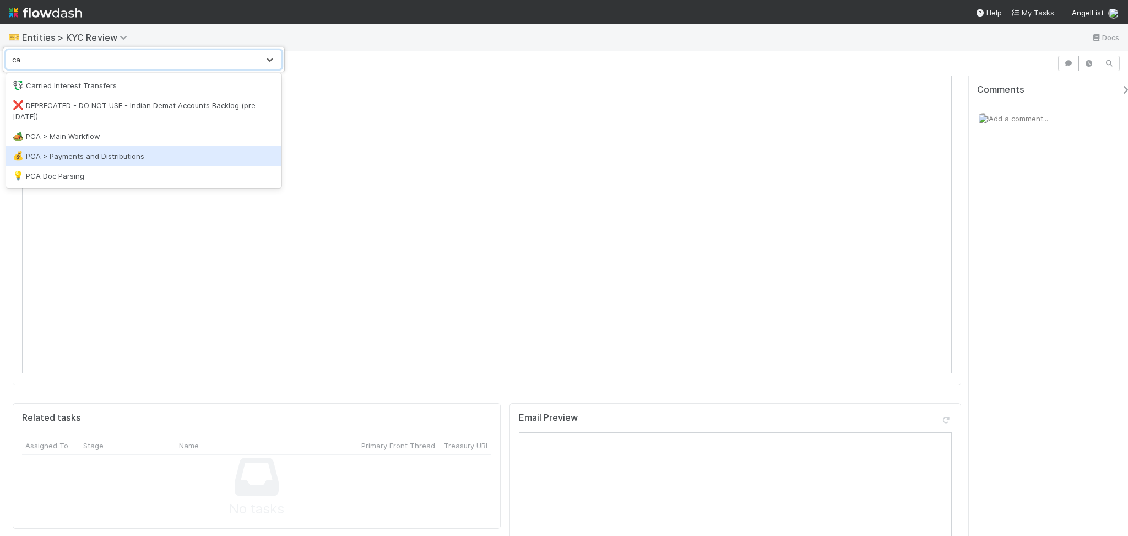
type input "c"
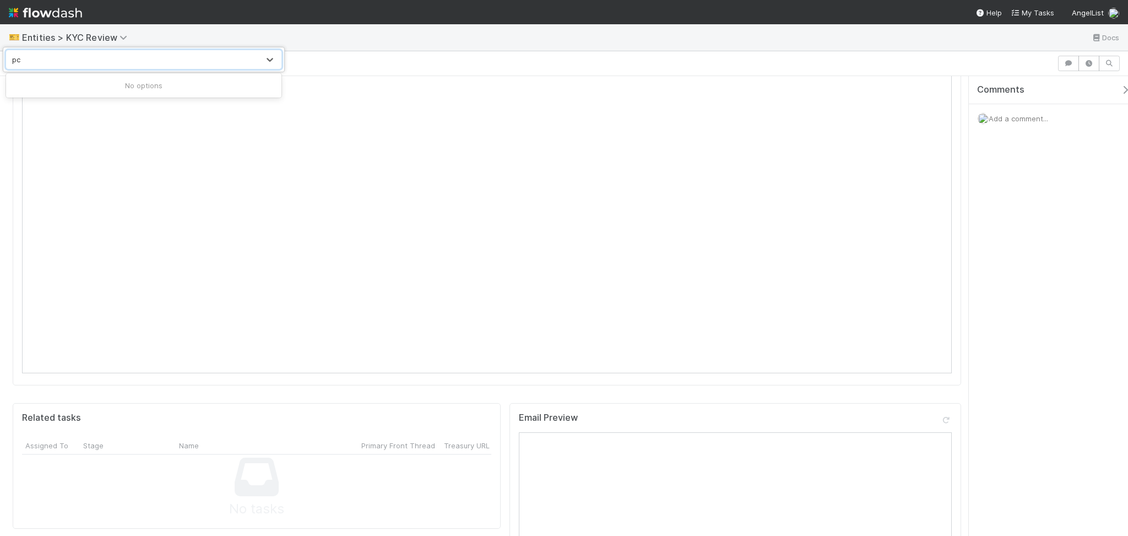
type input "pca"
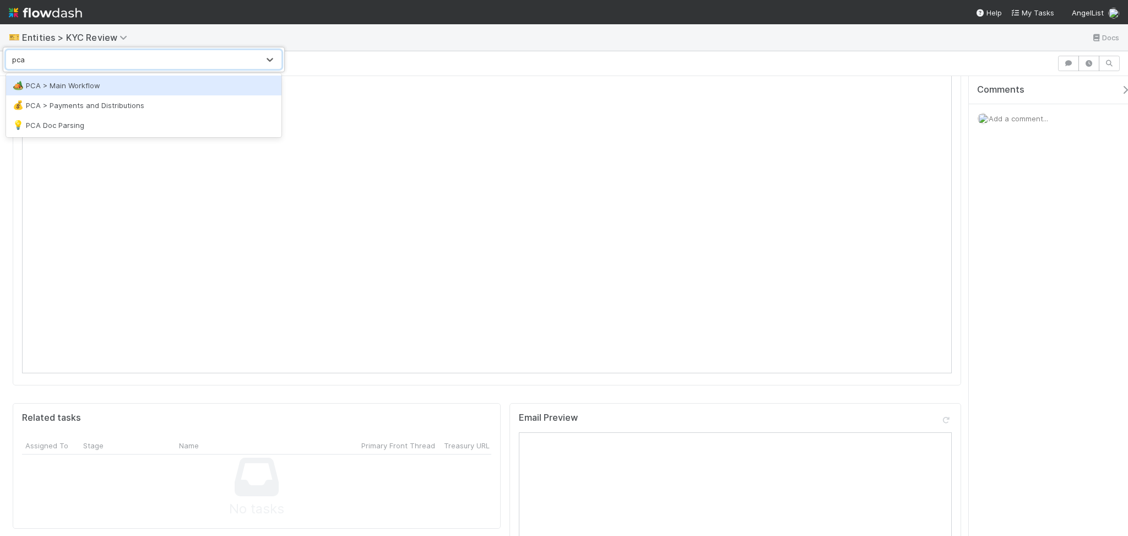
click at [85, 87] on div "🏕️ PCA > Main Workflow" at bounding box center [144, 85] width 262 height 11
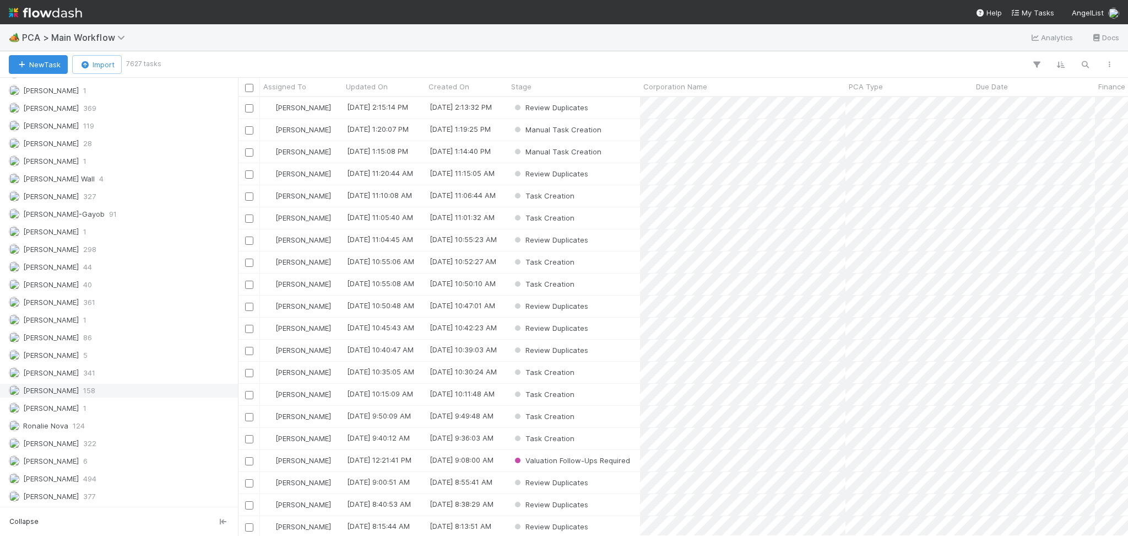
scroll to position [1504, 0]
click at [107, 111] on div "[PERSON_NAME] 218" at bounding box center [122, 104] width 226 height 14
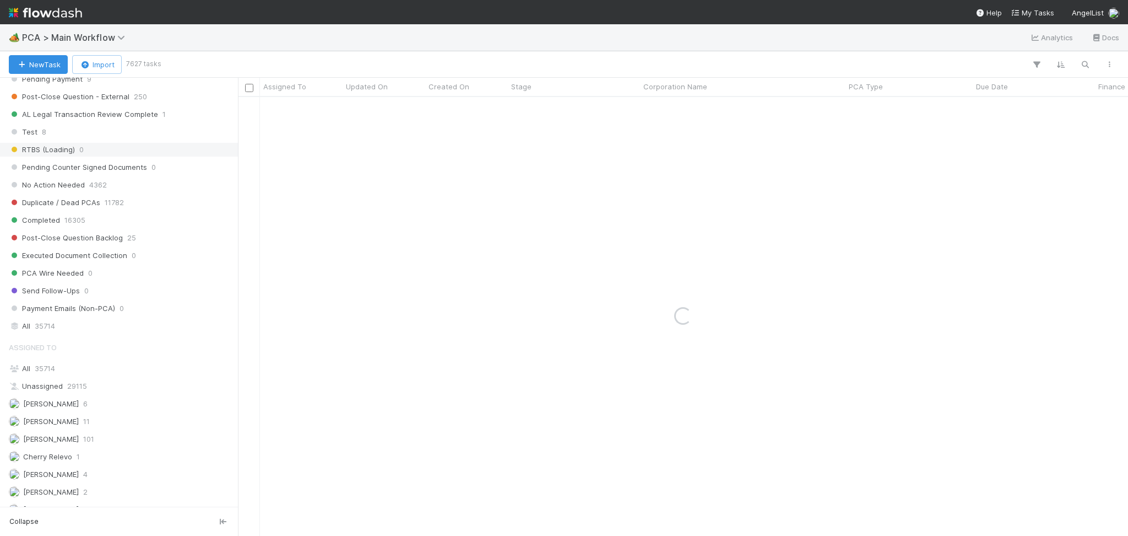
scroll to position [990, 0]
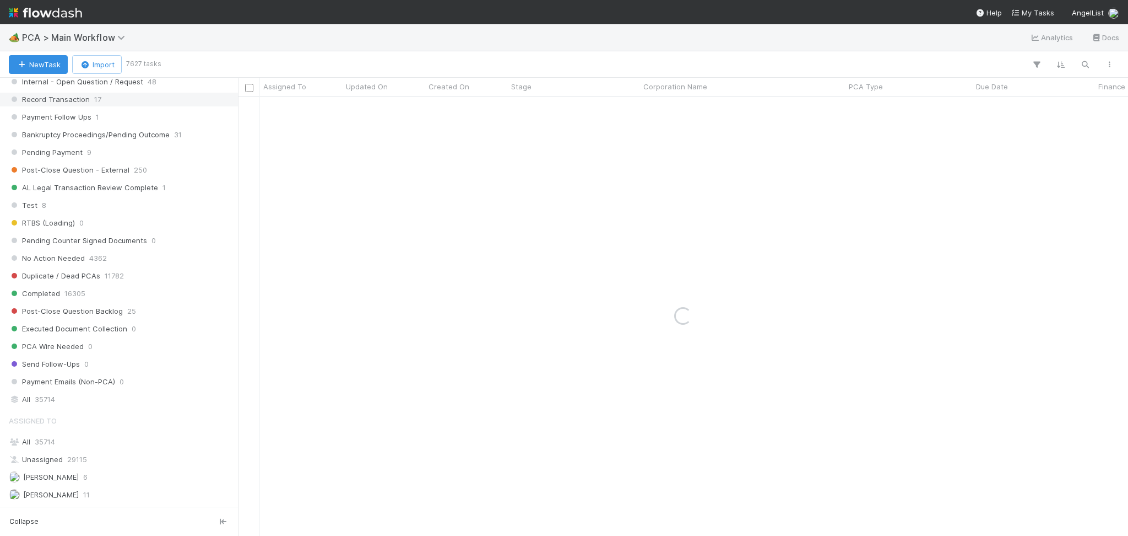
click at [69, 106] on span "Record Transaction" at bounding box center [49, 100] width 81 height 14
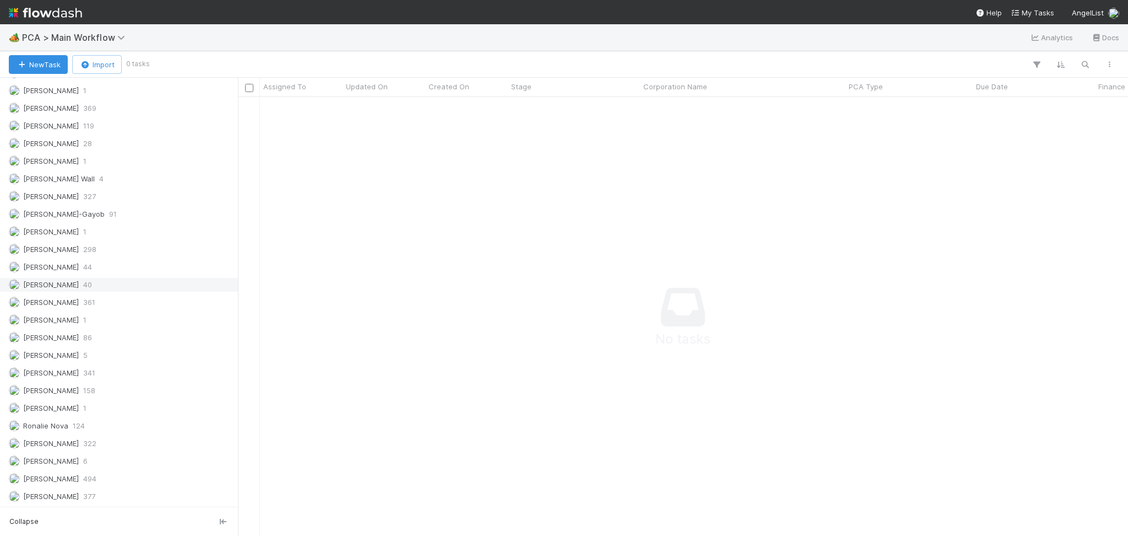
scroll to position [416, 868]
click at [101, 332] on div "[PERSON_NAME] 86" at bounding box center [122, 338] width 226 height 14
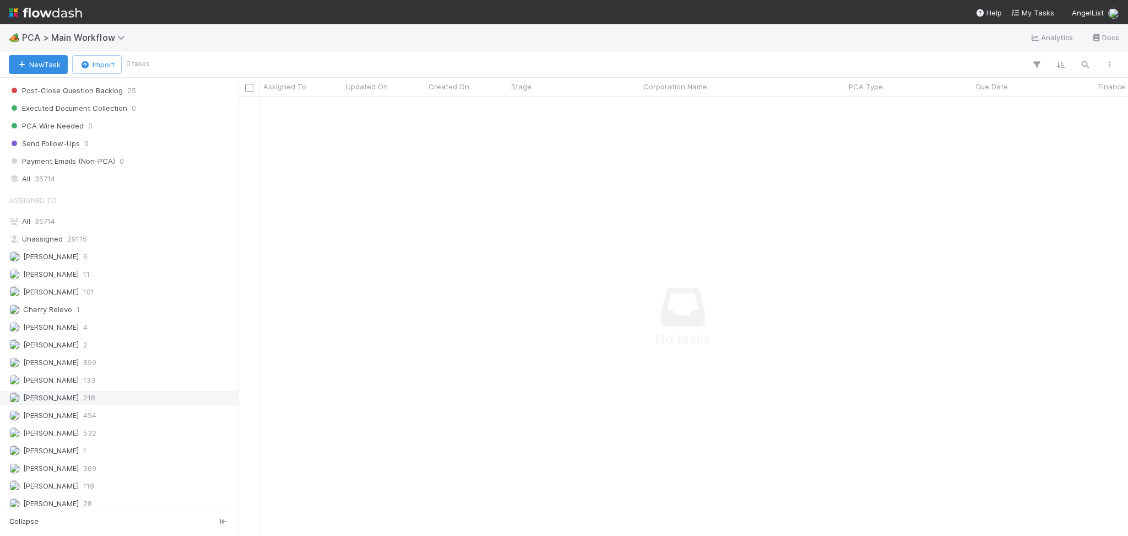
click at [109, 404] on div "[PERSON_NAME] 218" at bounding box center [122, 398] width 226 height 14
